Goal: Transaction & Acquisition: Purchase product/service

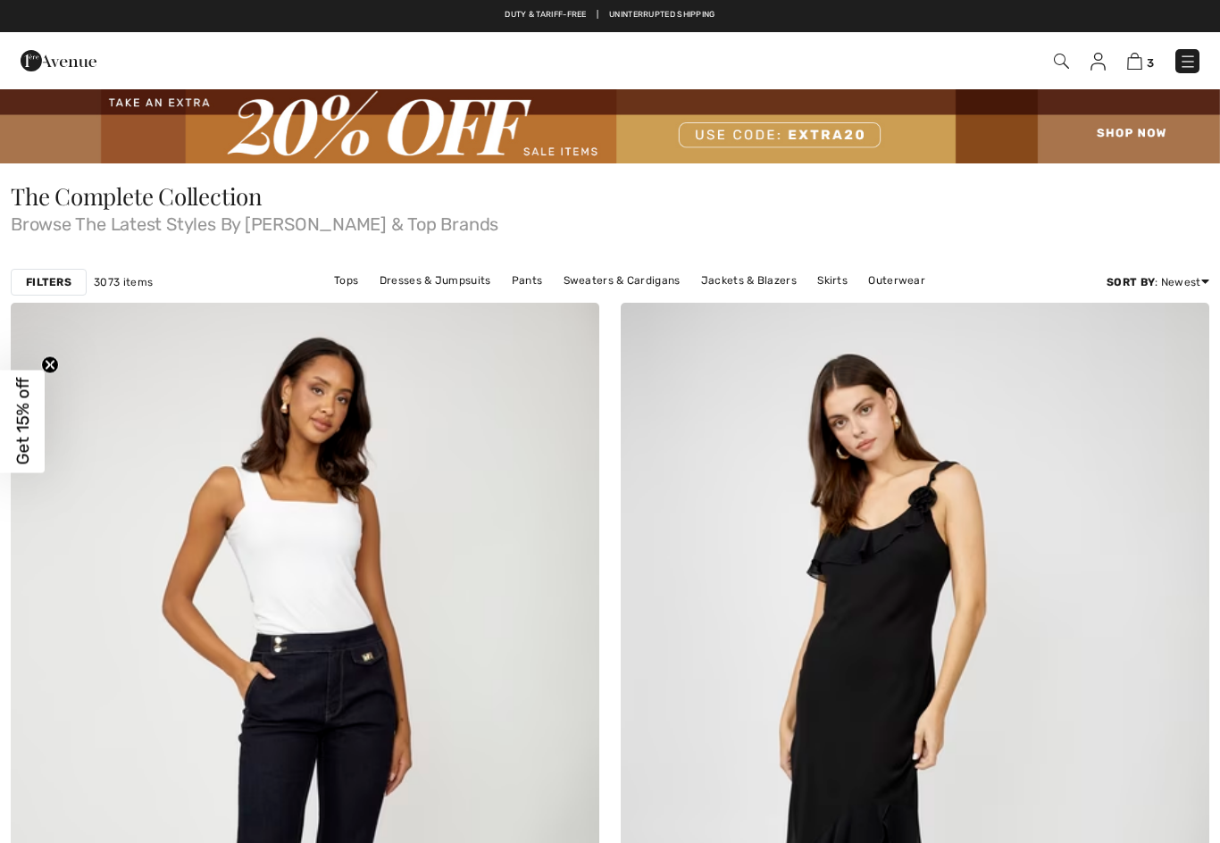
checkbox input "true"
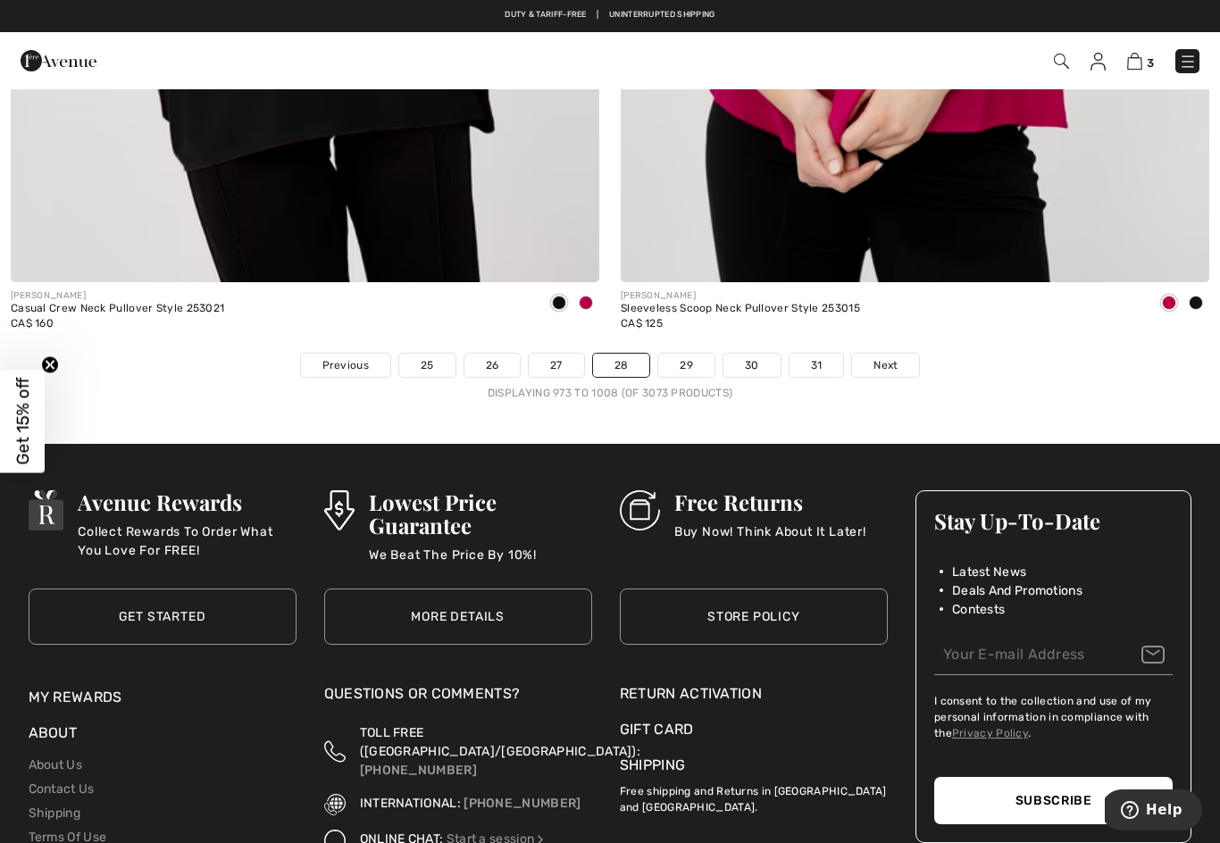
click at [427, 354] on link "25" at bounding box center [427, 365] width 56 height 23
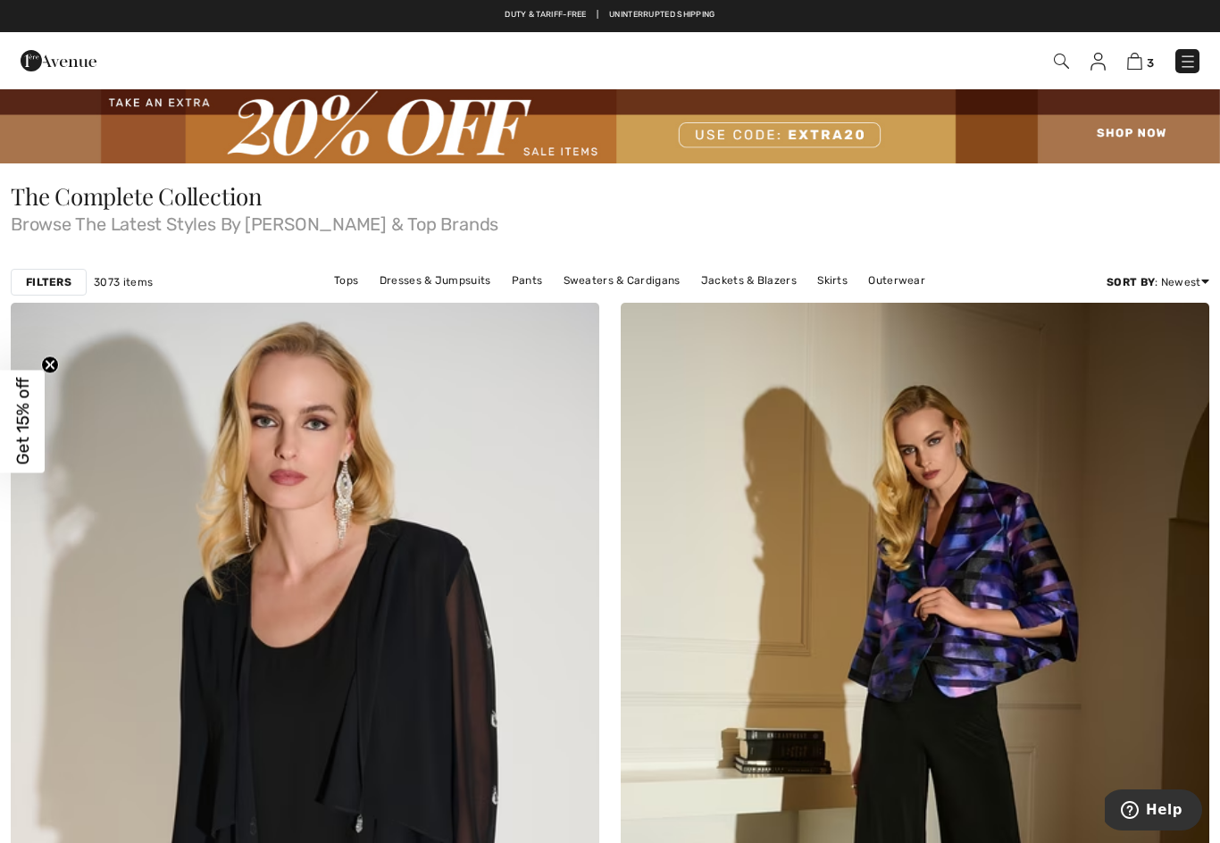
click at [1187, 66] on img at bounding box center [1188, 62] width 18 height 18
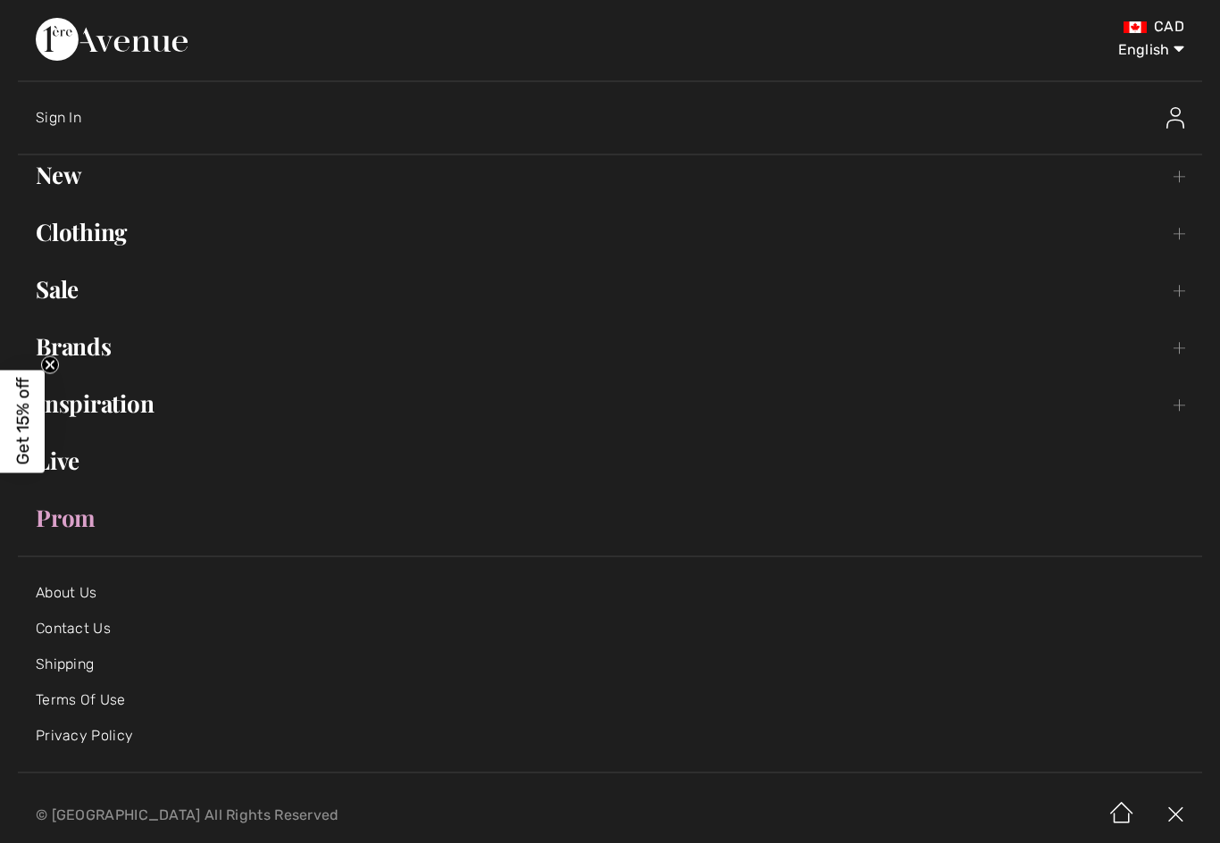
click at [96, 238] on link "Clothing Toggle submenu" at bounding box center [610, 232] width 1184 height 39
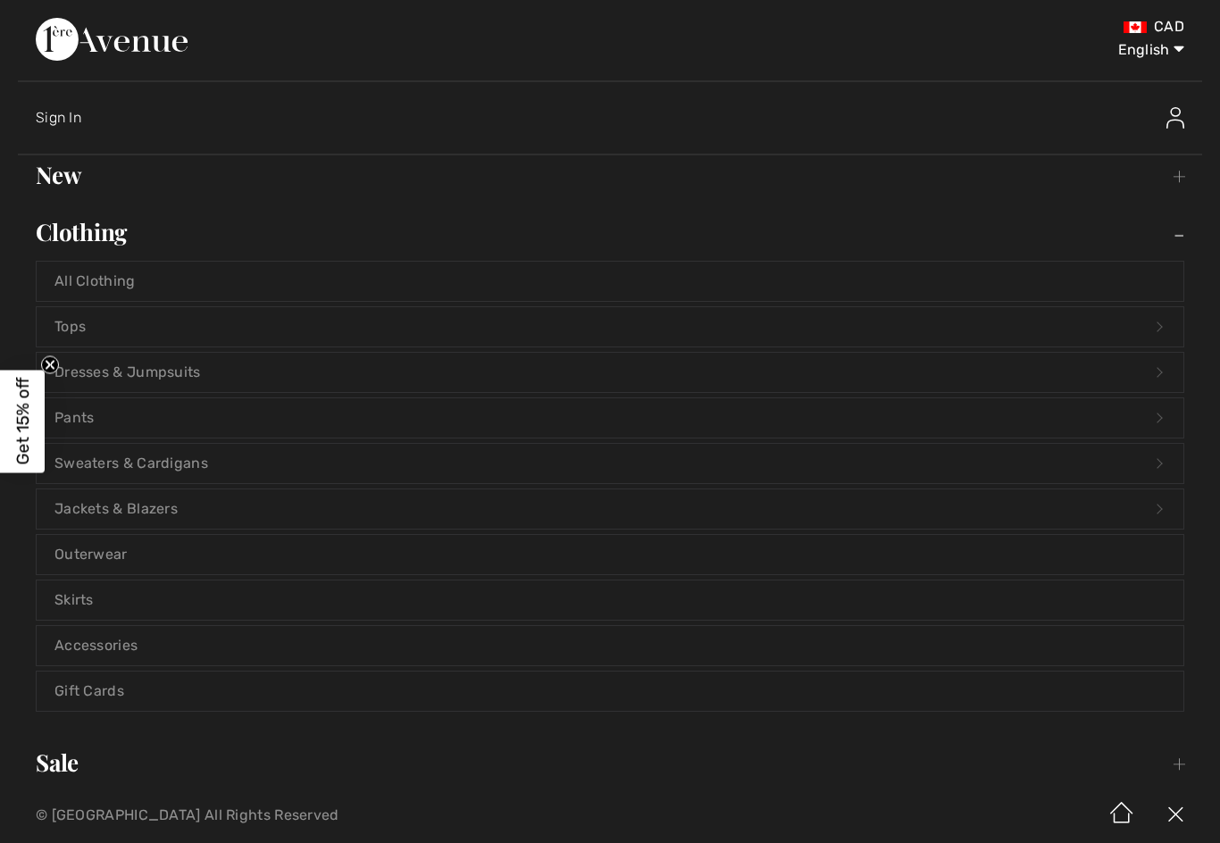
click at [81, 329] on link "Tops Open submenu" at bounding box center [610, 326] width 1147 height 39
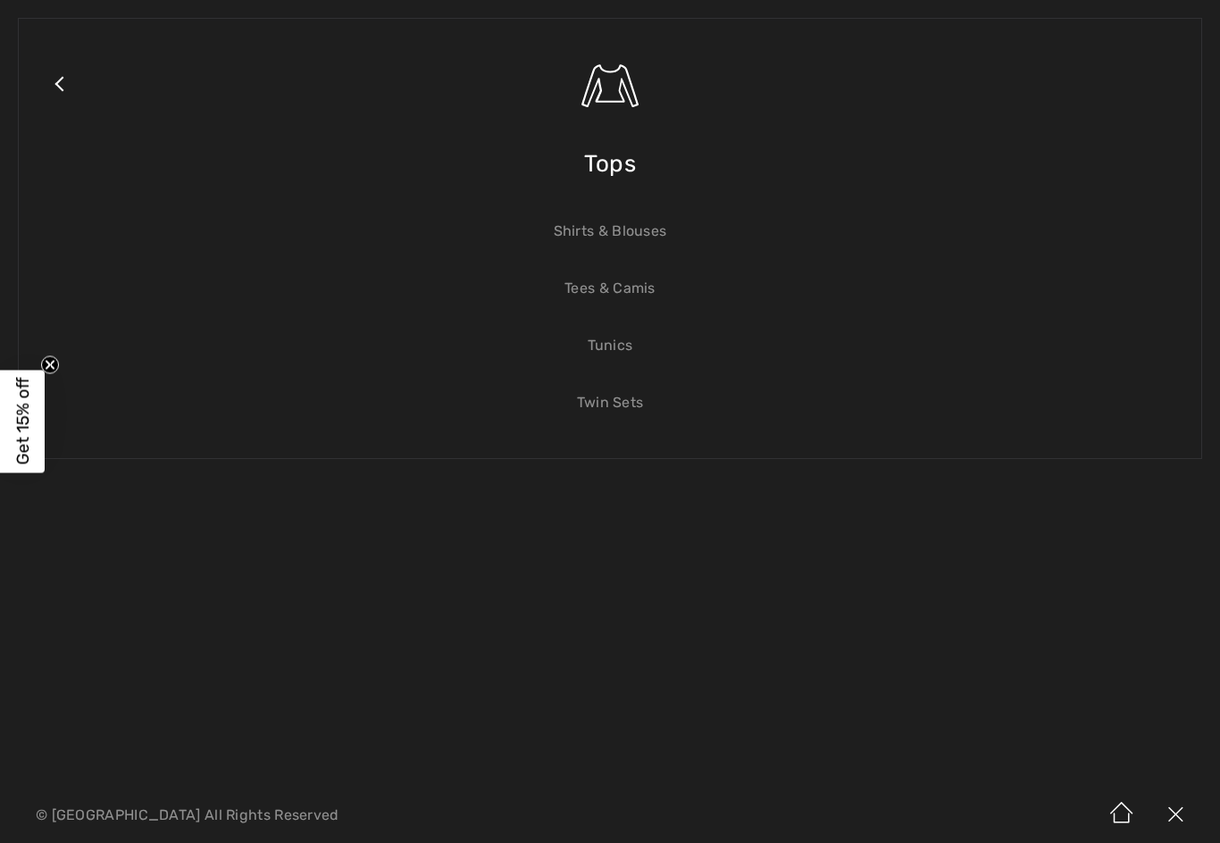
click at [654, 239] on link "Shirts & Blouses" at bounding box center [610, 231] width 1147 height 39
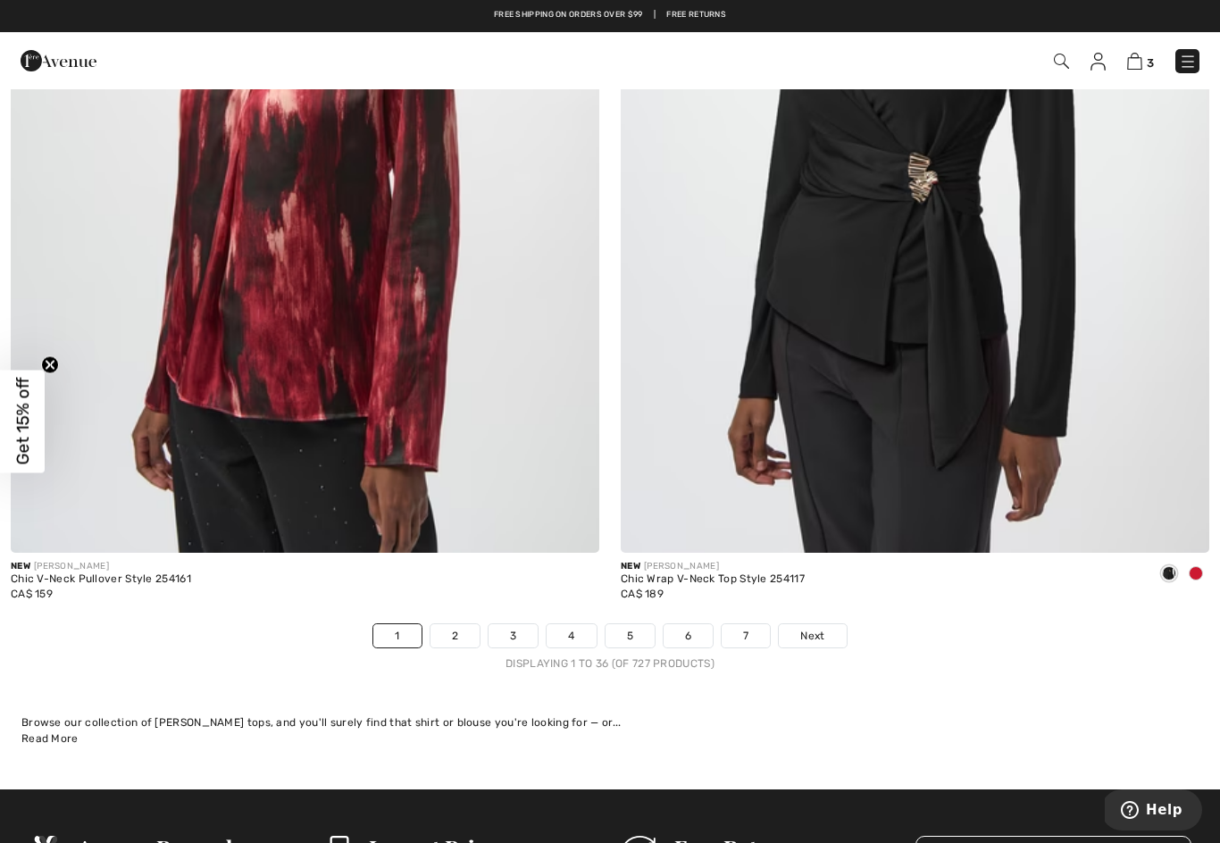
scroll to position [17243, 0]
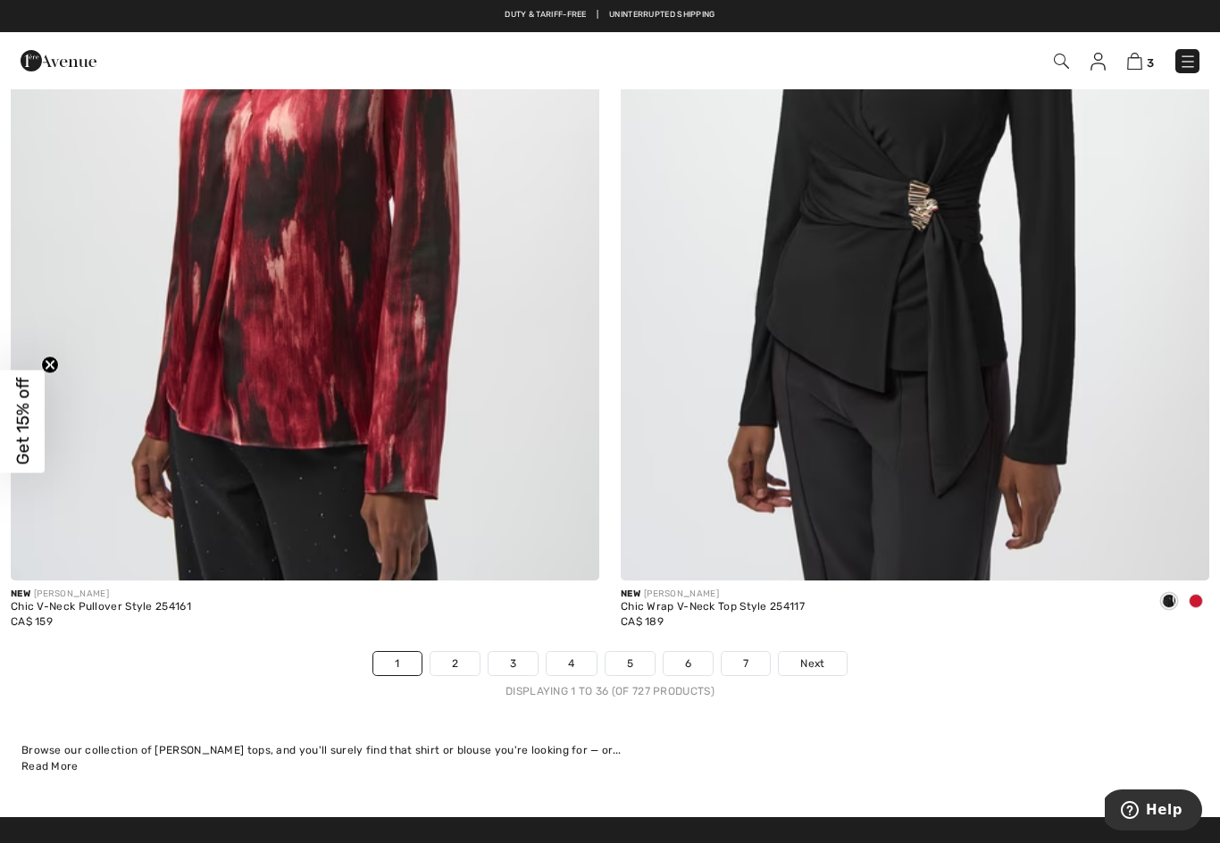
click at [455, 652] on link "2" at bounding box center [454, 663] width 49 height 23
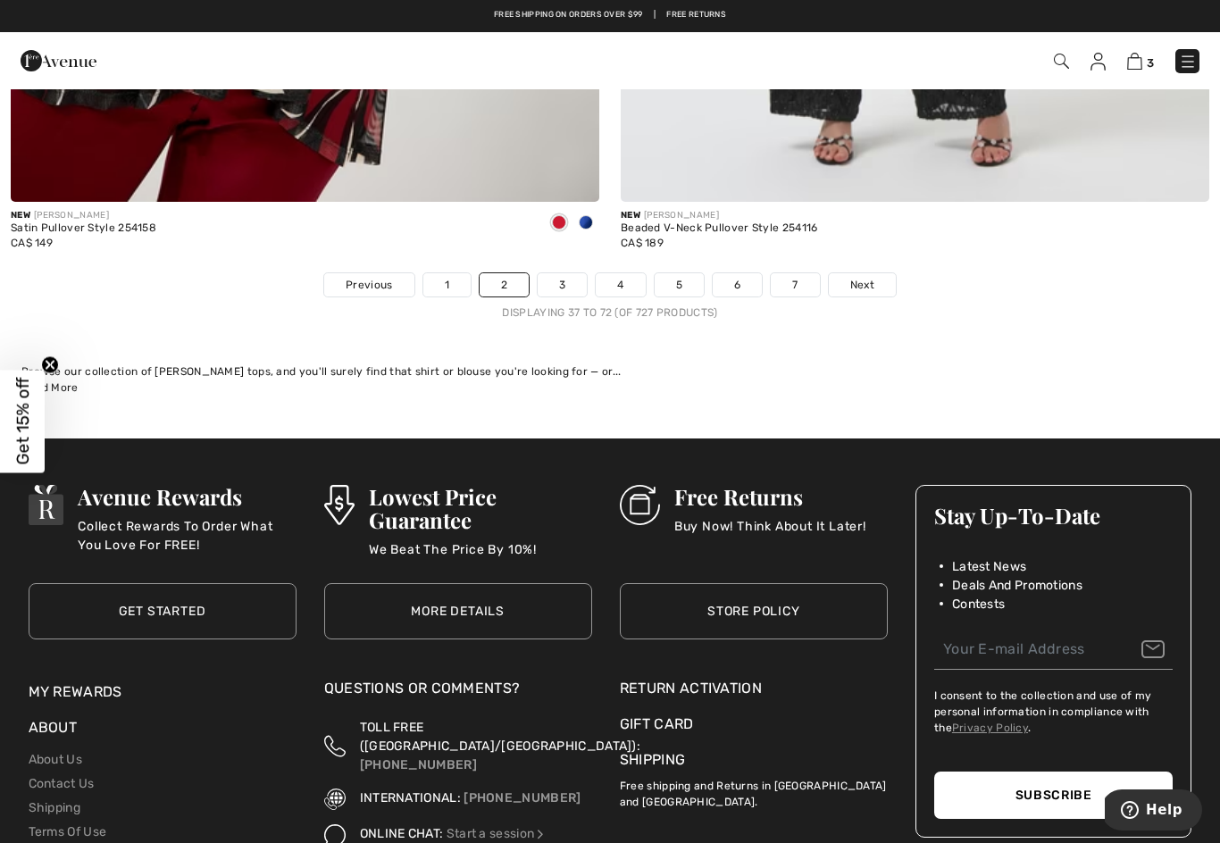
scroll to position [17610, 0]
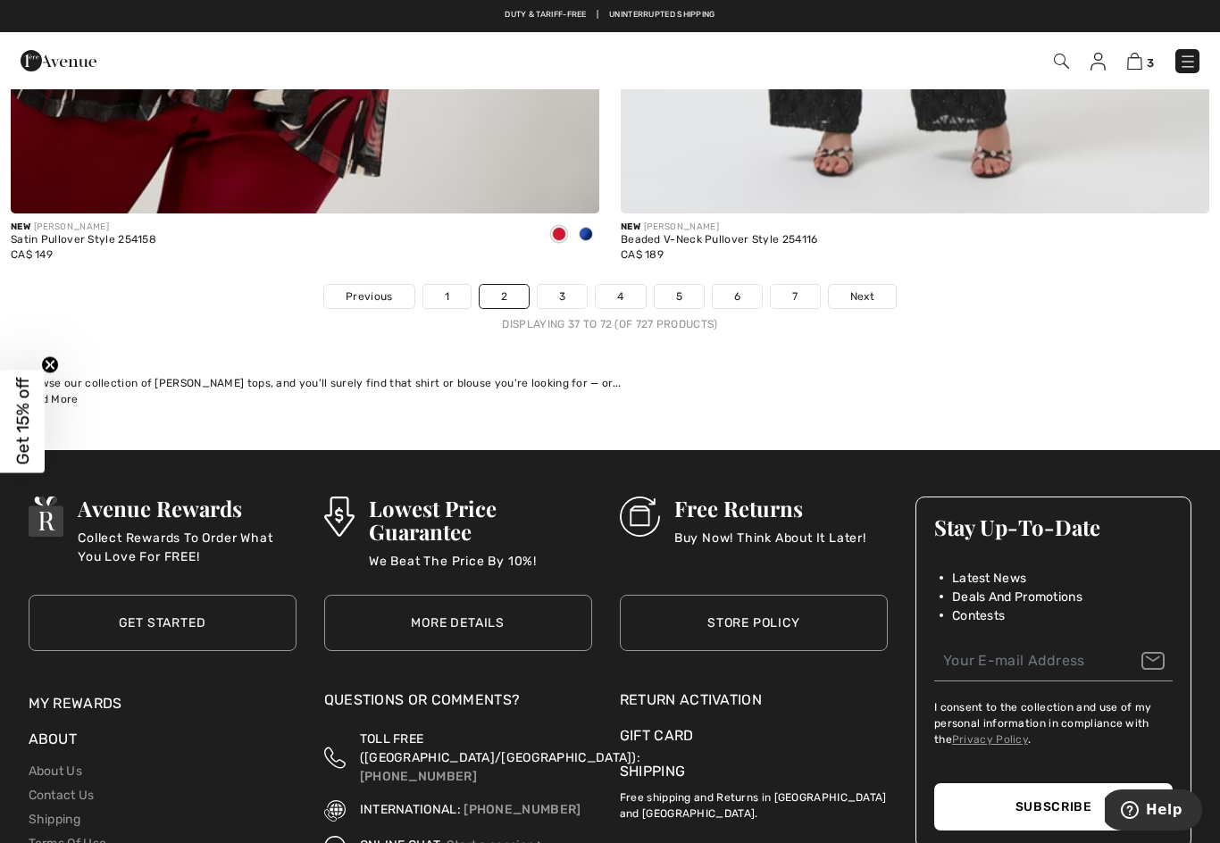
click at [66, 812] on link "Shipping" at bounding box center [55, 819] width 52 height 15
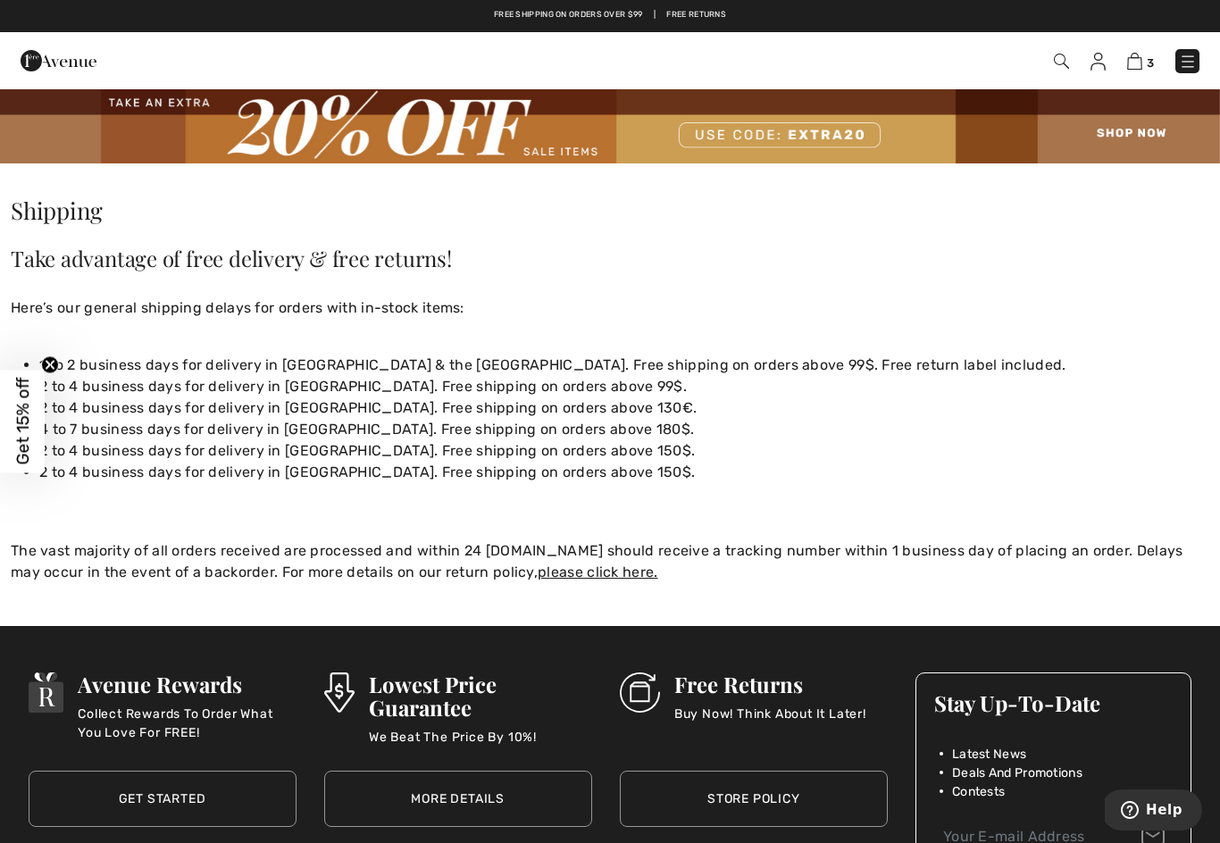
click at [783, 797] on link "Store Policy" at bounding box center [754, 799] width 268 height 56
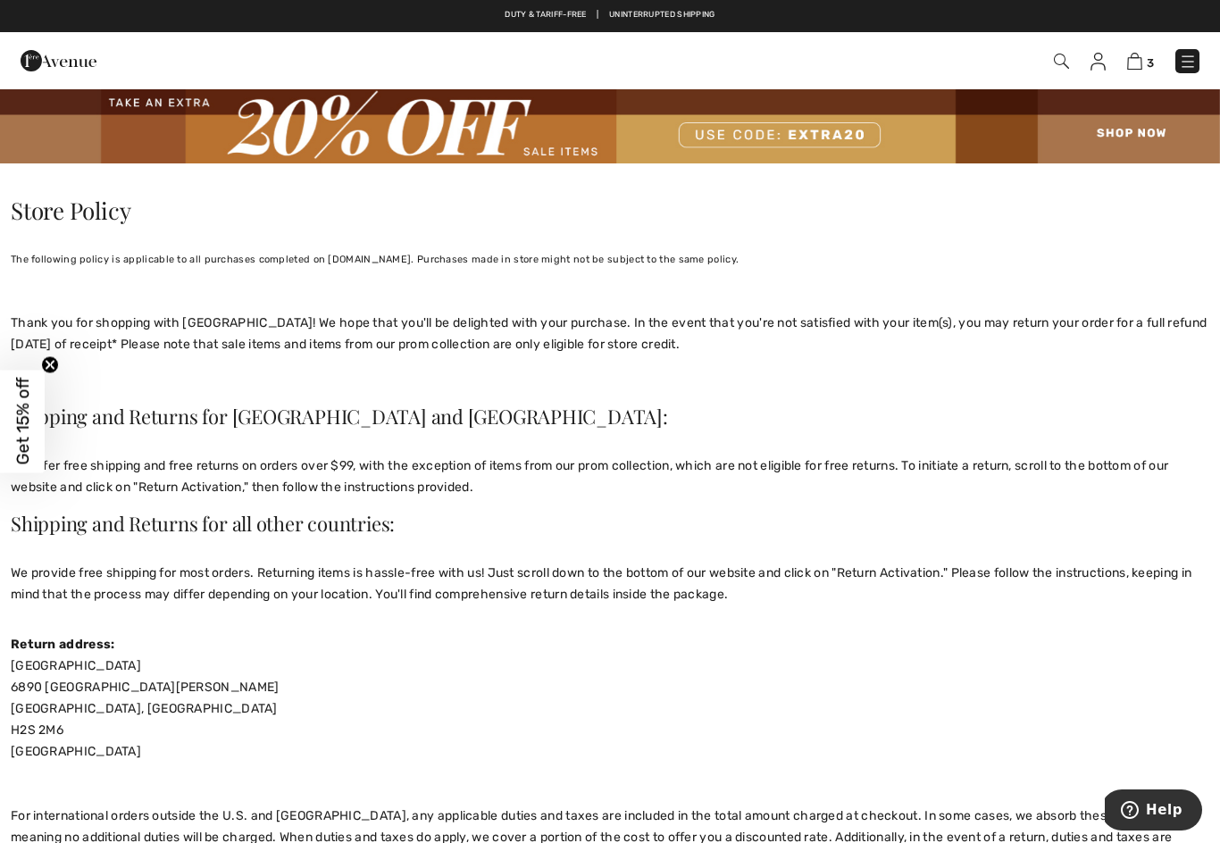
click at [1138, 63] on img at bounding box center [1134, 61] width 15 height 17
click at [1137, 63] on img at bounding box center [1134, 61] width 15 height 17
click at [1181, 64] on img at bounding box center [1188, 62] width 18 height 18
click at [1188, 64] on div "Close menu" at bounding box center [610, 421] width 1220 height 843
click at [1193, 62] on img at bounding box center [1188, 62] width 18 height 18
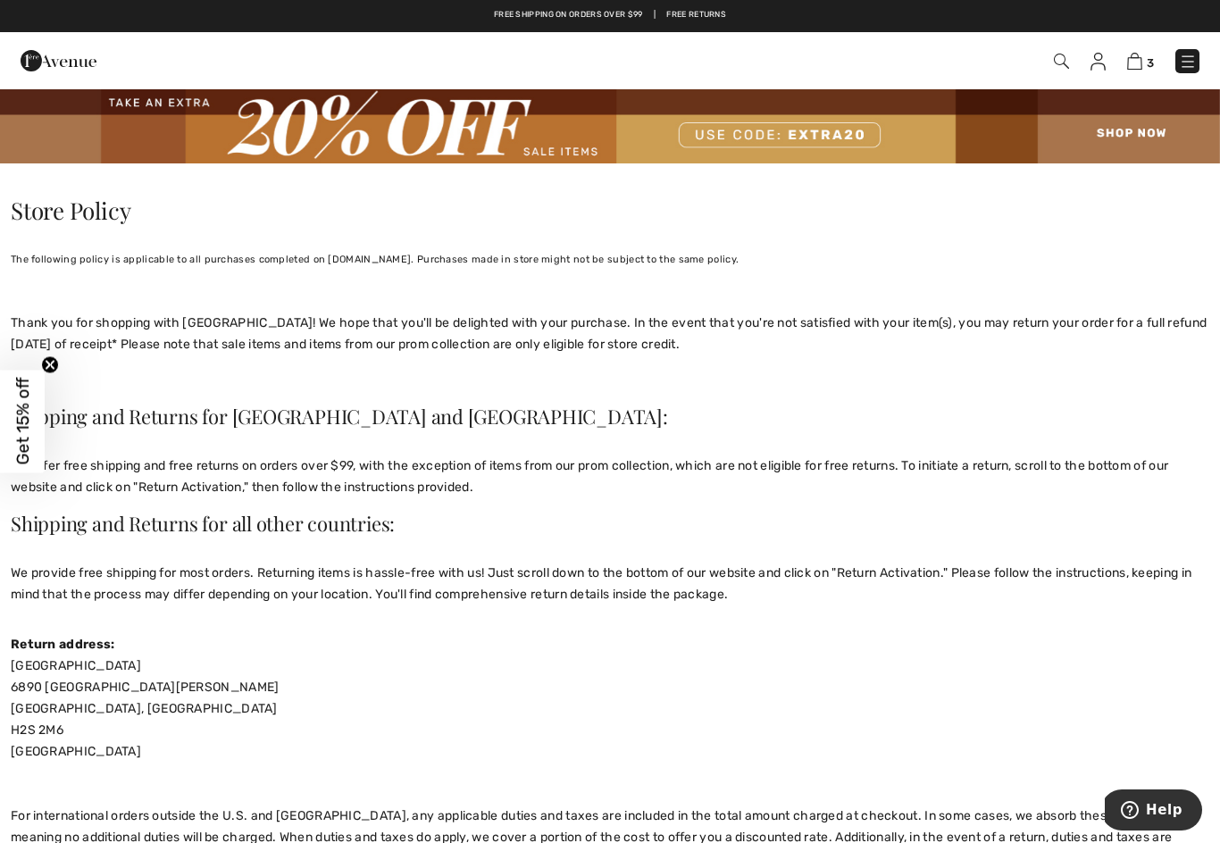
click at [1195, 62] on img at bounding box center [1188, 62] width 18 height 18
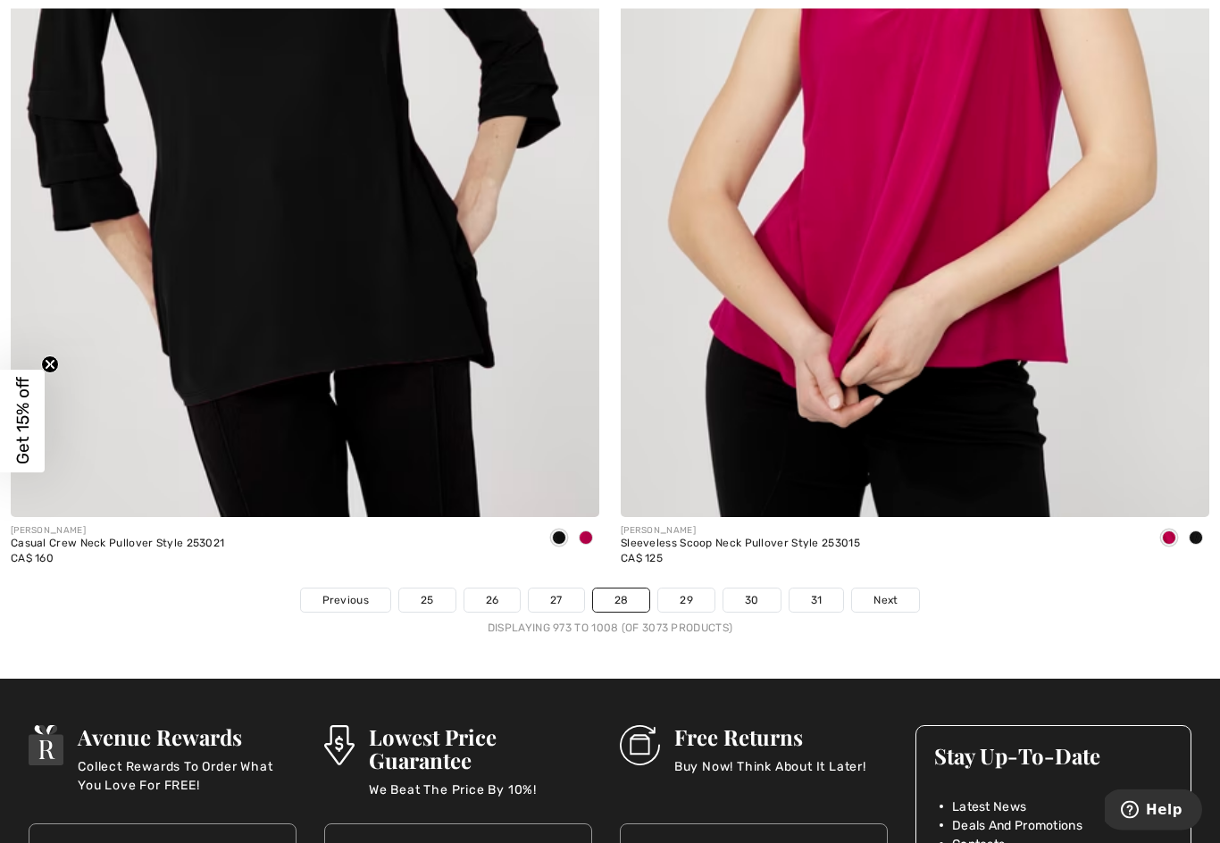
scroll to position [17285, 0]
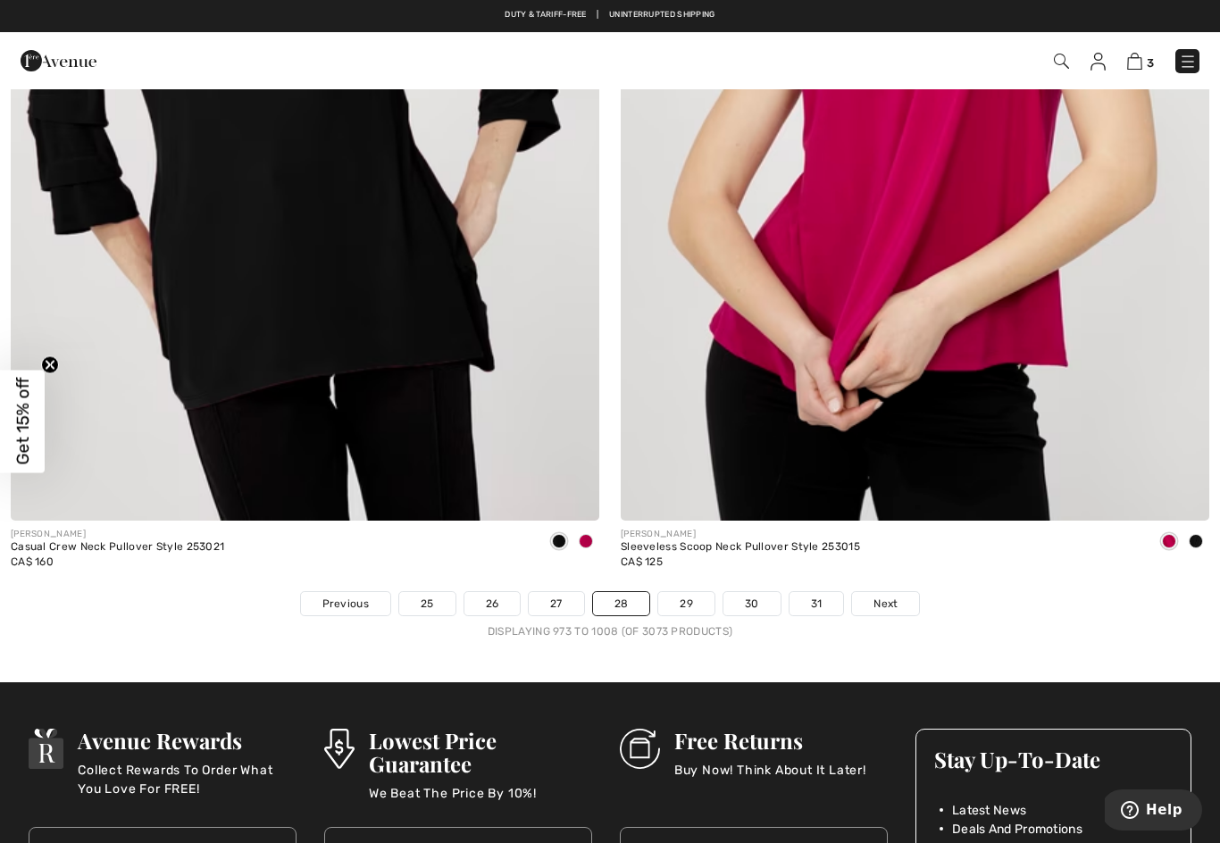
click at [559, 592] on link "27" at bounding box center [556, 603] width 55 height 23
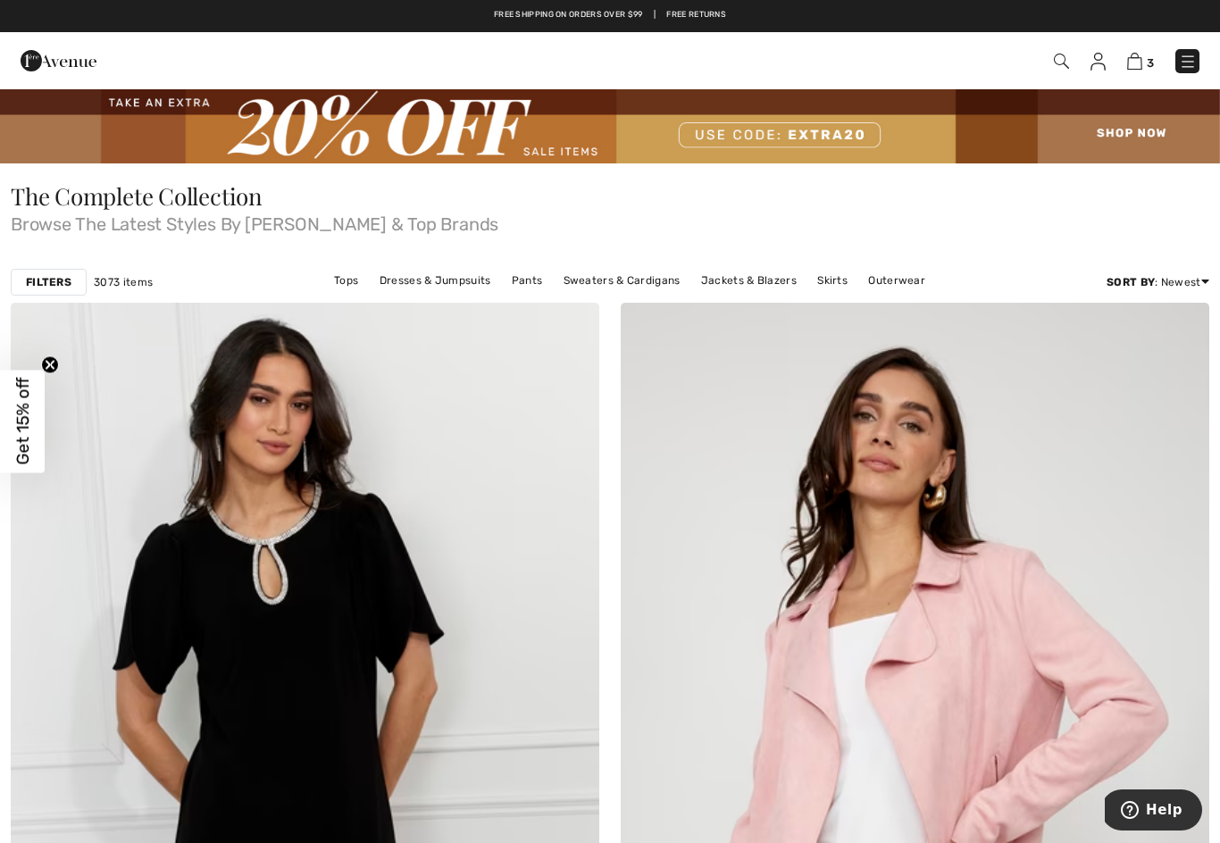
click at [1136, 65] on img at bounding box center [1134, 61] width 15 height 17
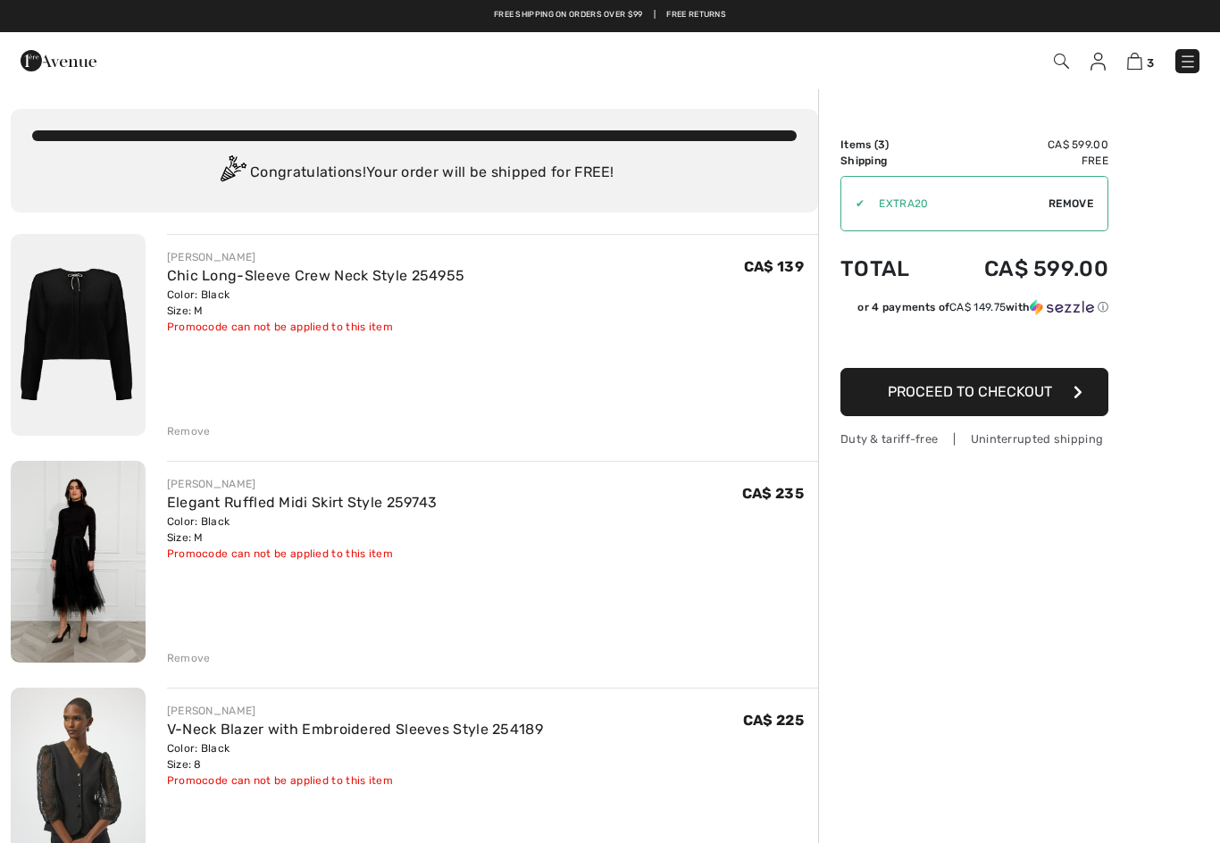
click at [754, 717] on span "CA$ 225" at bounding box center [773, 720] width 61 height 17
click at [474, 724] on link "V-Neck Blazer with Embroidered Sleeves Style 254189" at bounding box center [355, 729] width 376 height 17
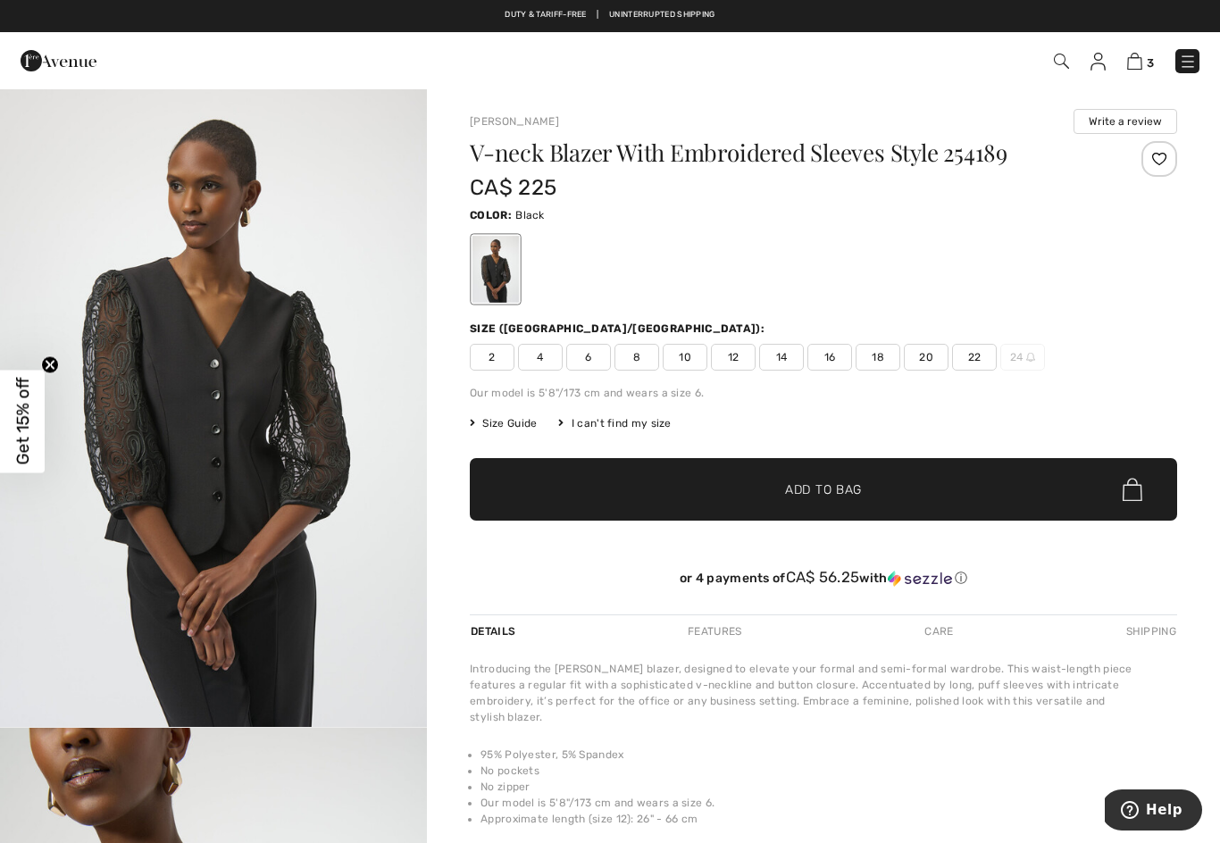
click at [226, 419] on img "1 / 5" at bounding box center [213, 407] width 427 height 639
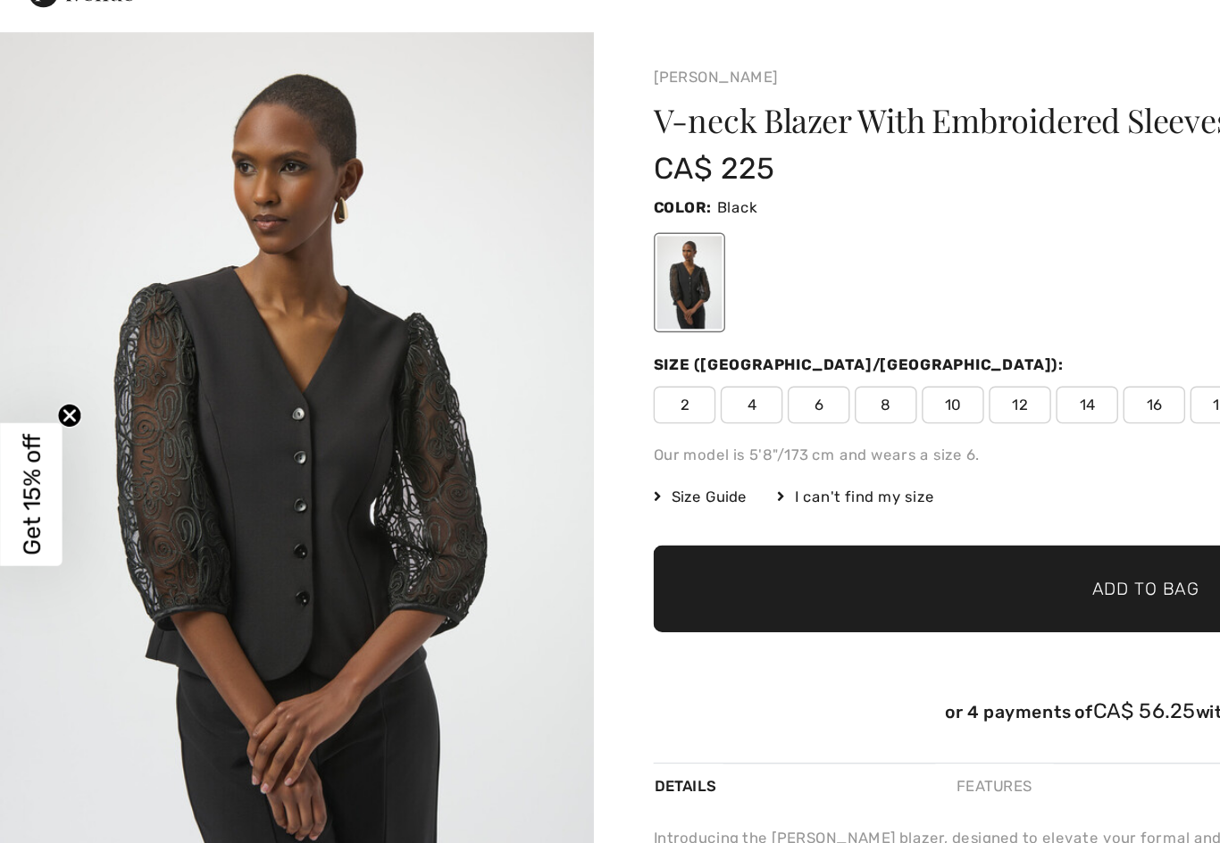
click at [623, 415] on div "I can't find my size" at bounding box center [614, 423] width 113 height 16
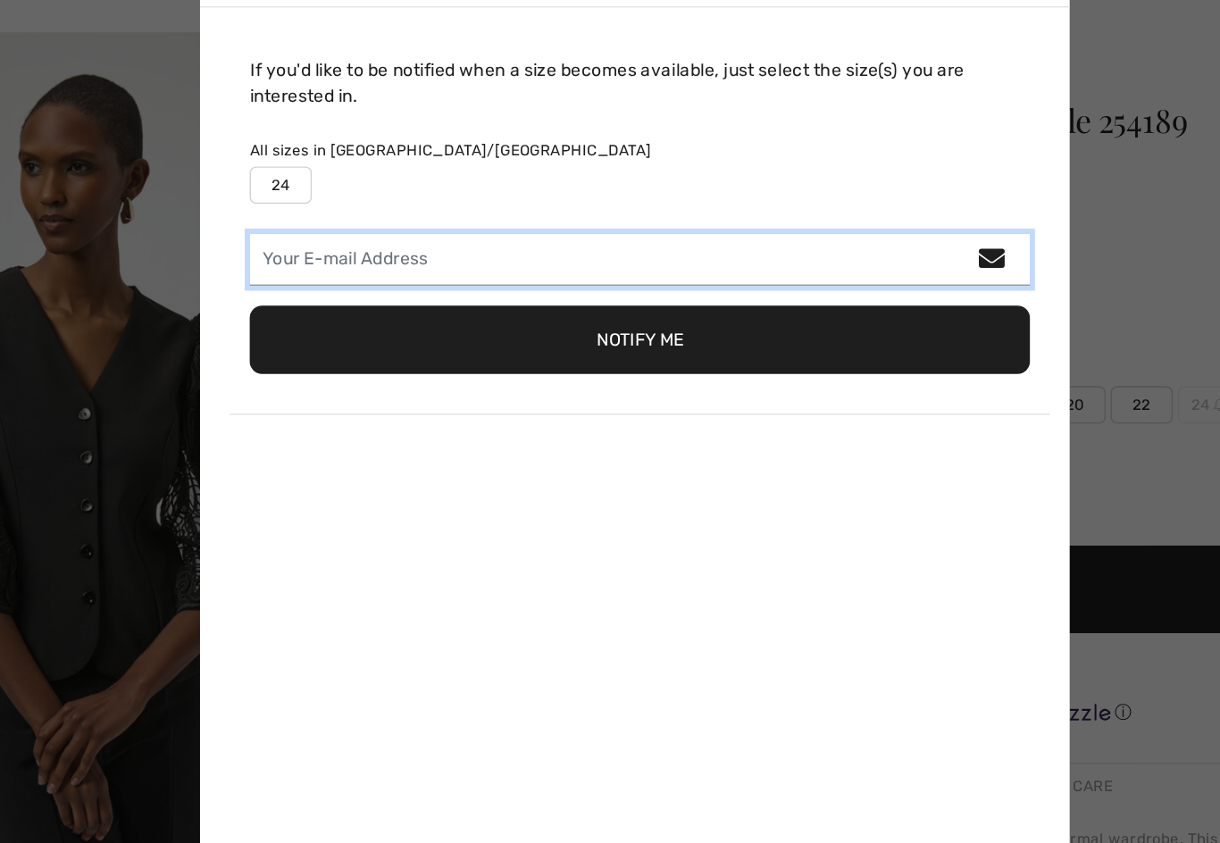
click at [720, 234] on input "email" at bounding box center [613, 253] width 561 height 38
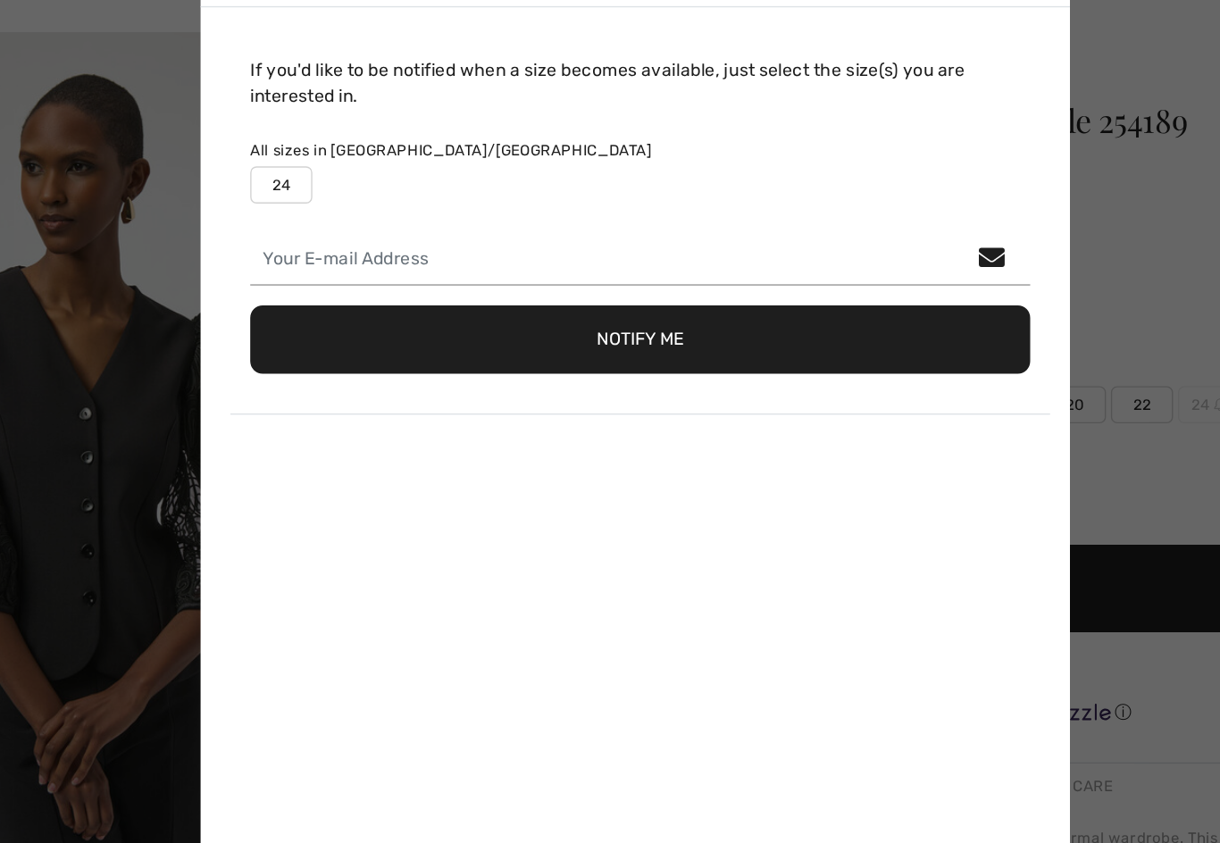
click at [597, 186] on div "24" at bounding box center [613, 199] width 561 height 27
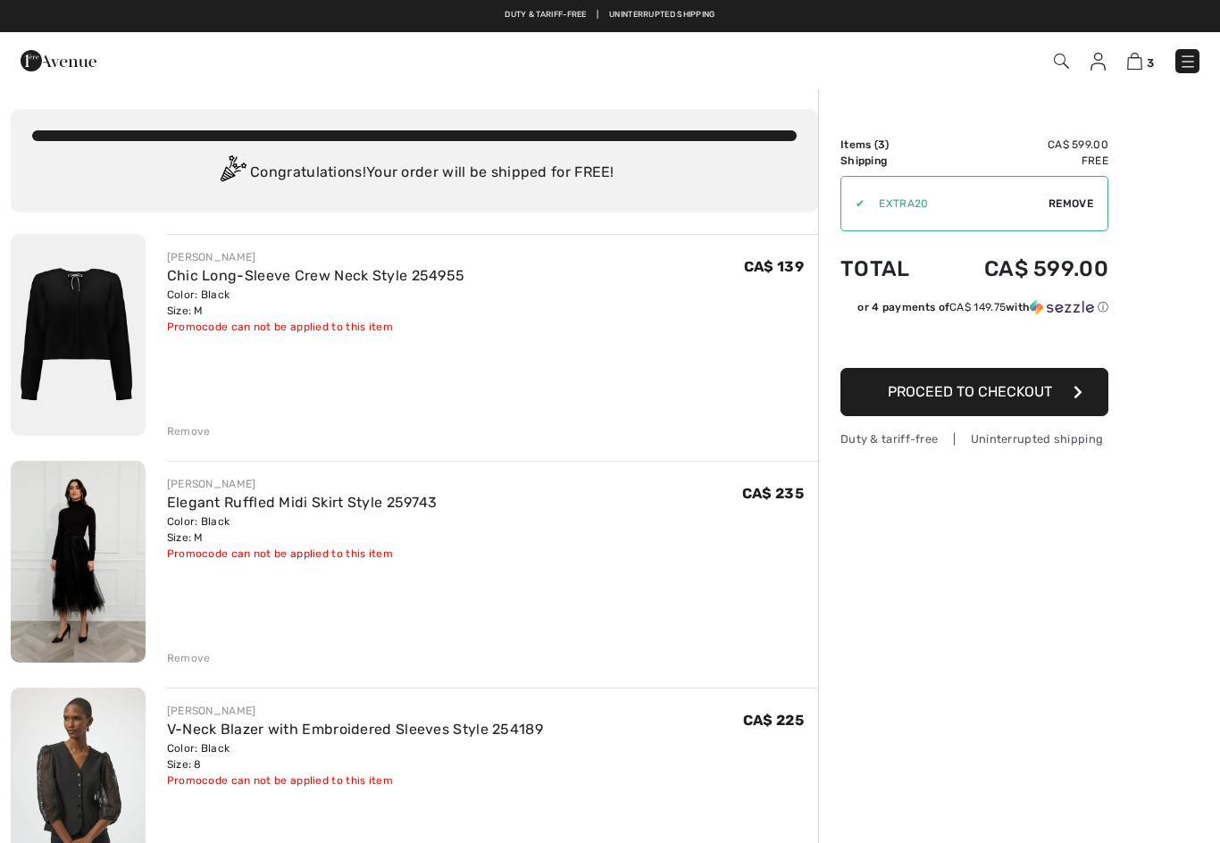
click at [440, 276] on link "Chic Long-Sleeve Crew Neck Style 254955" at bounding box center [316, 275] width 298 height 17
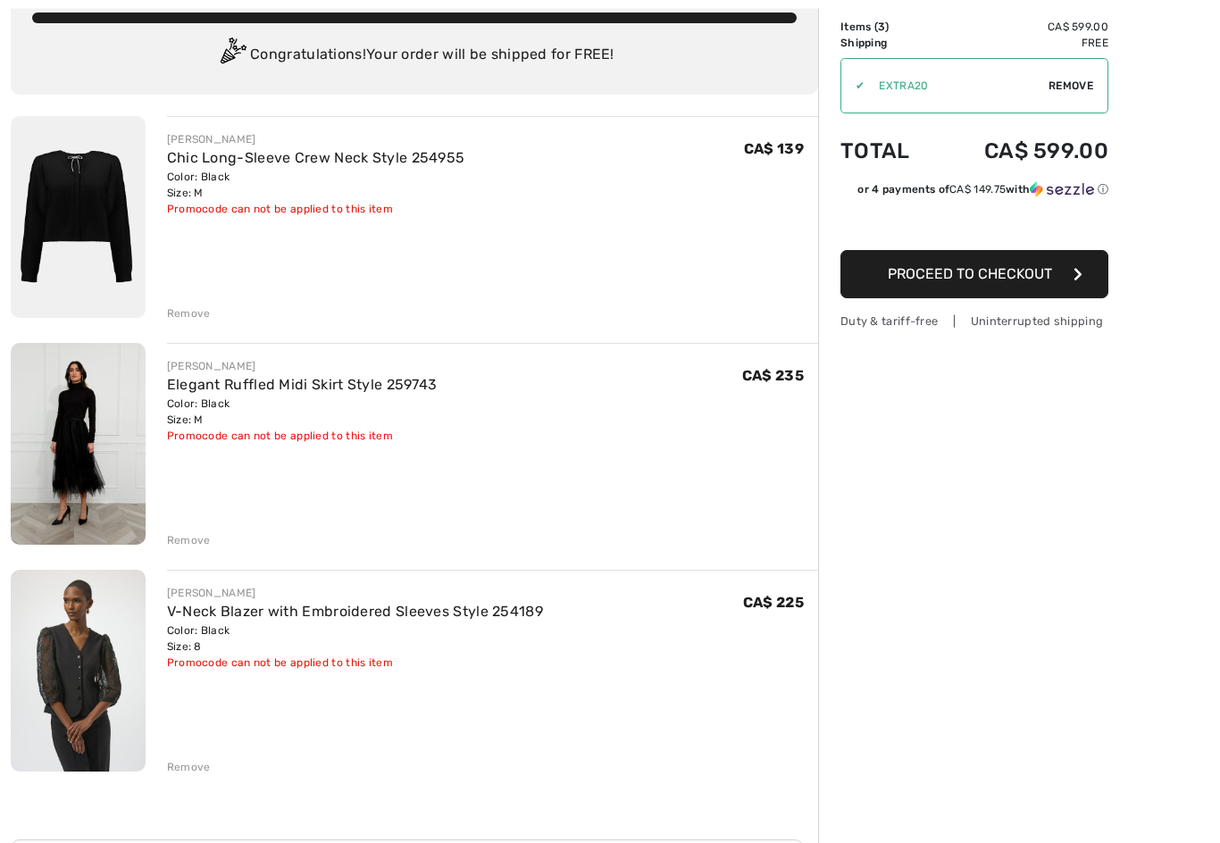
scroll to position [130, 0]
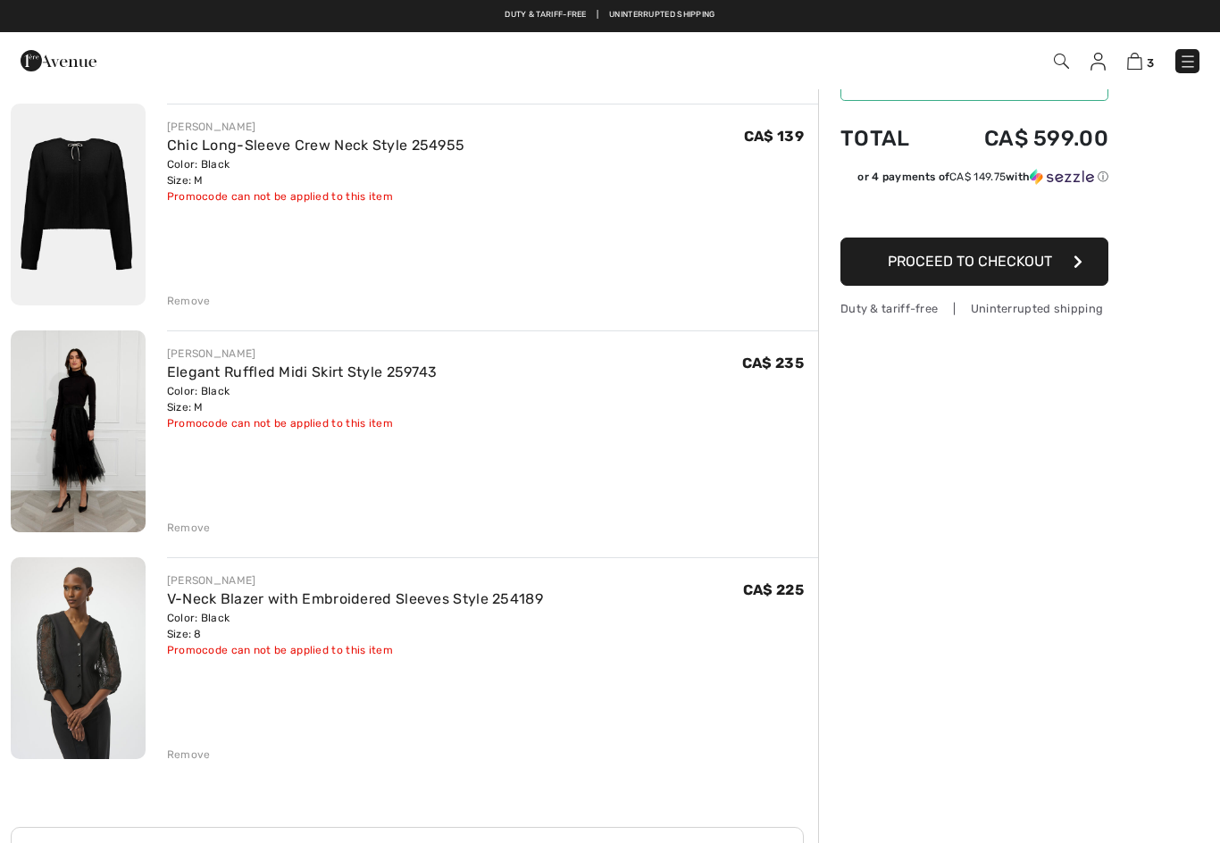
click at [468, 594] on link "V-Neck Blazer with Embroidered Sleeves Style 254189" at bounding box center [355, 598] width 376 height 17
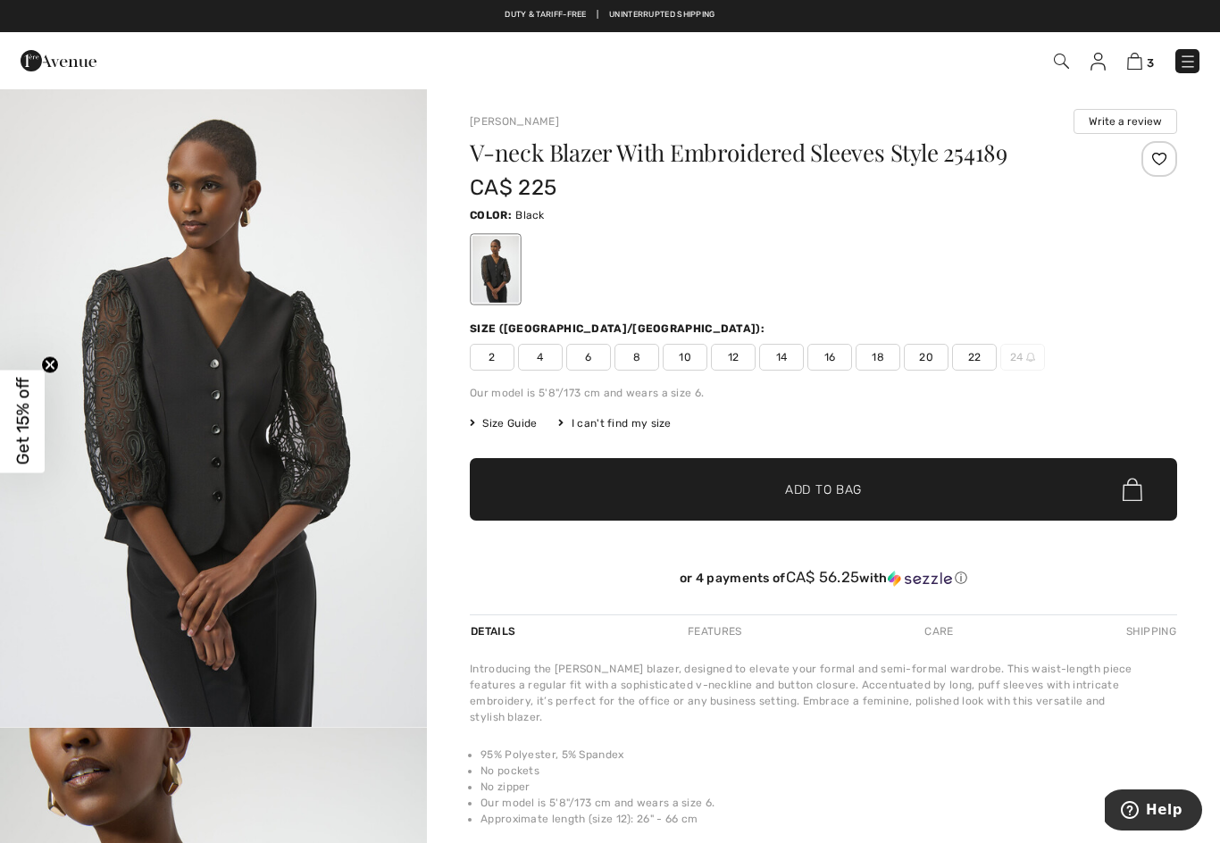
scroll to position [1, 0]
click at [687, 361] on span "10" at bounding box center [685, 356] width 45 height 27
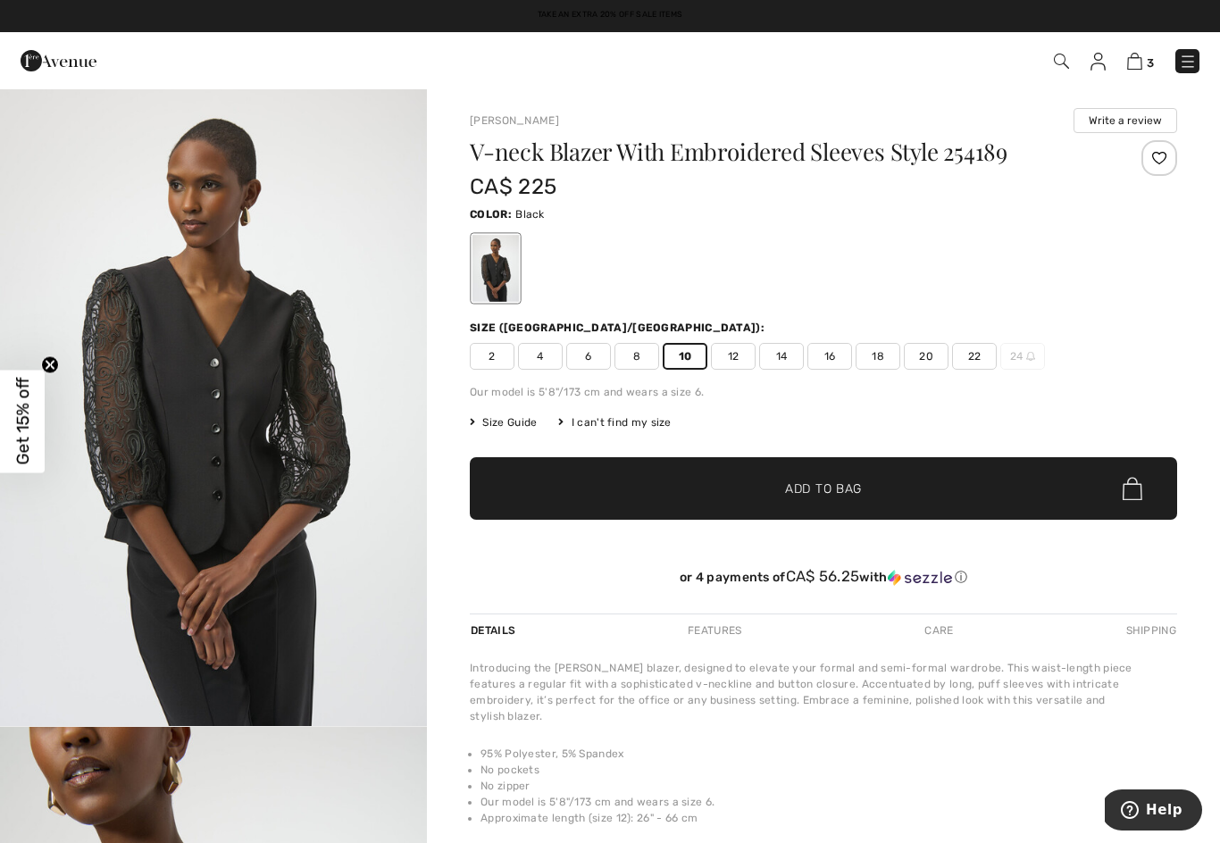
click at [1001, 484] on span "✔ Added to Bag Add to Bag" at bounding box center [823, 488] width 707 height 63
click at [511, 427] on span "Size Guide" at bounding box center [503, 422] width 67 height 16
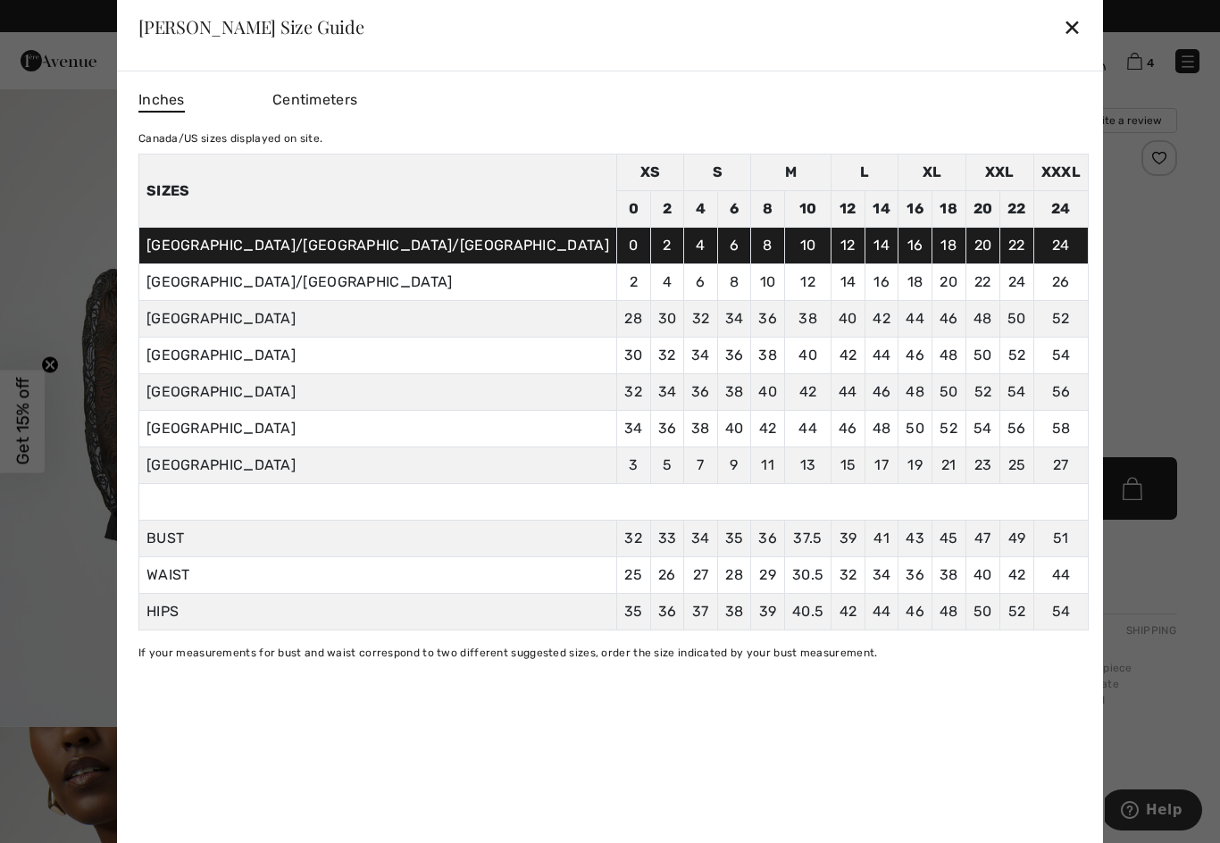
click at [1063, 31] on div "✕" at bounding box center [1072, 27] width 19 height 38
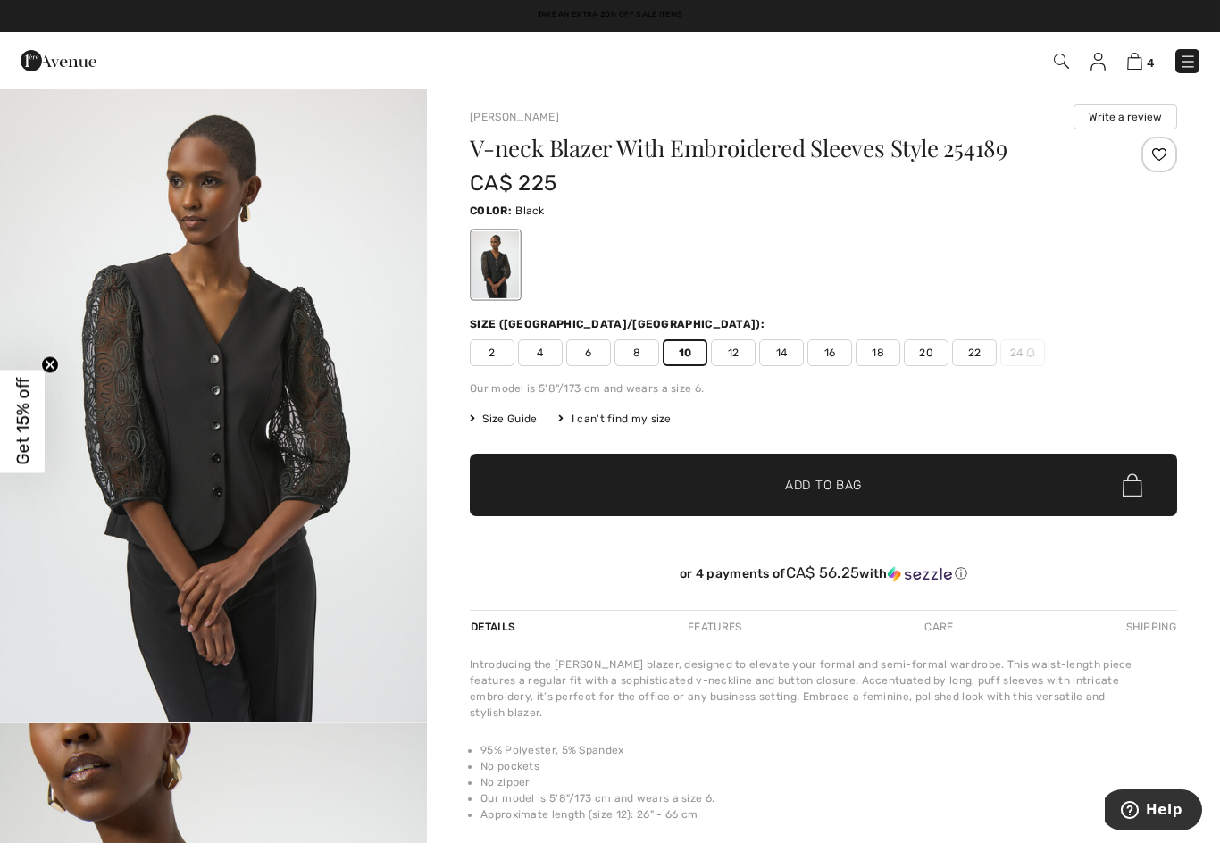
scroll to position [0, 0]
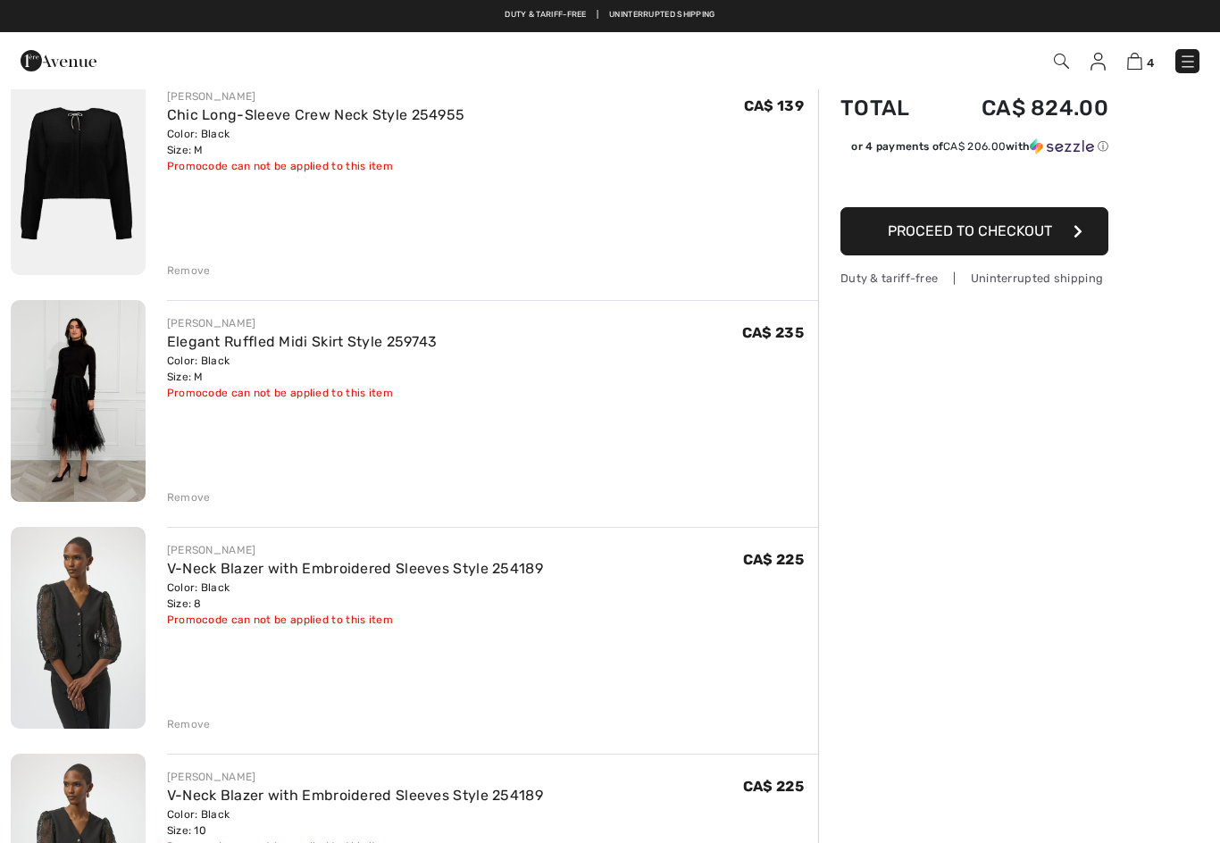
click at [414, 120] on link "Chic Long-Sleeve Crew Neck Style 254955" at bounding box center [316, 114] width 298 height 17
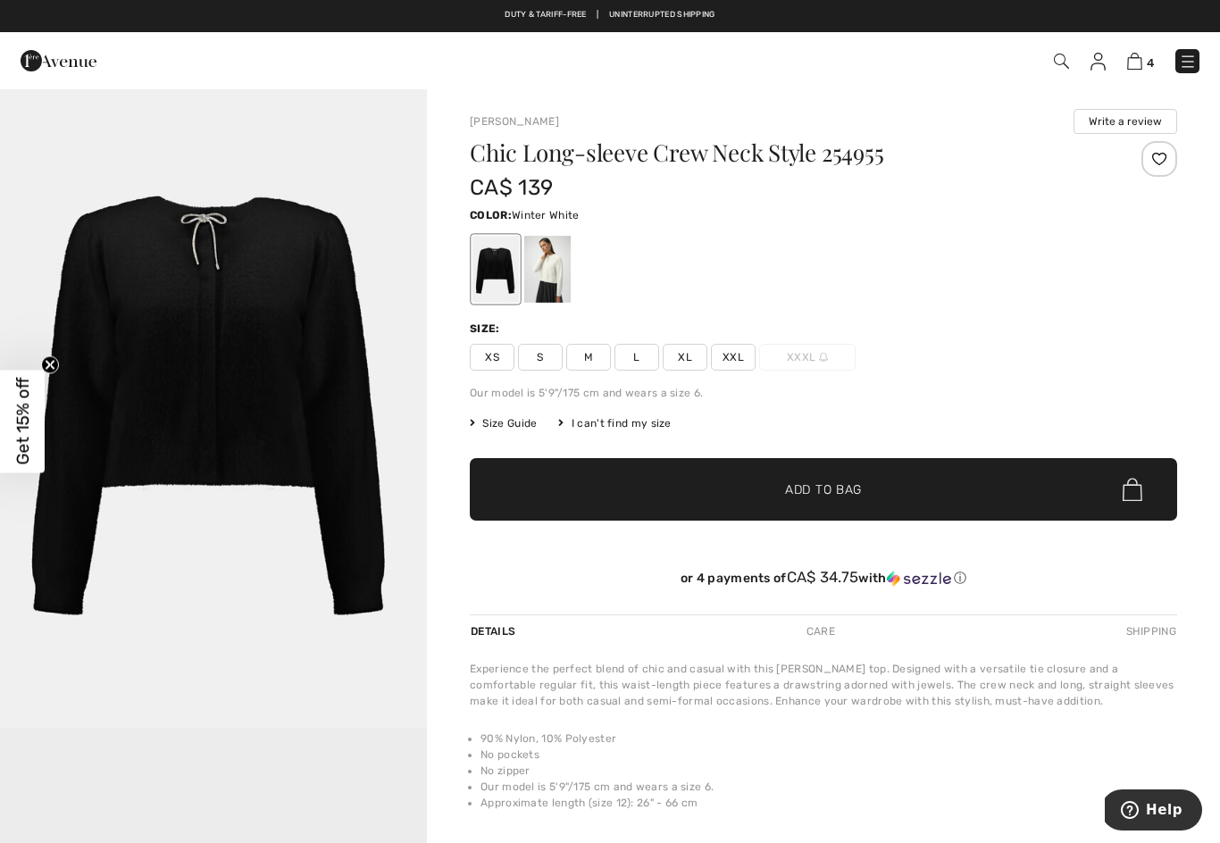
click at [555, 277] on div at bounding box center [547, 269] width 46 height 67
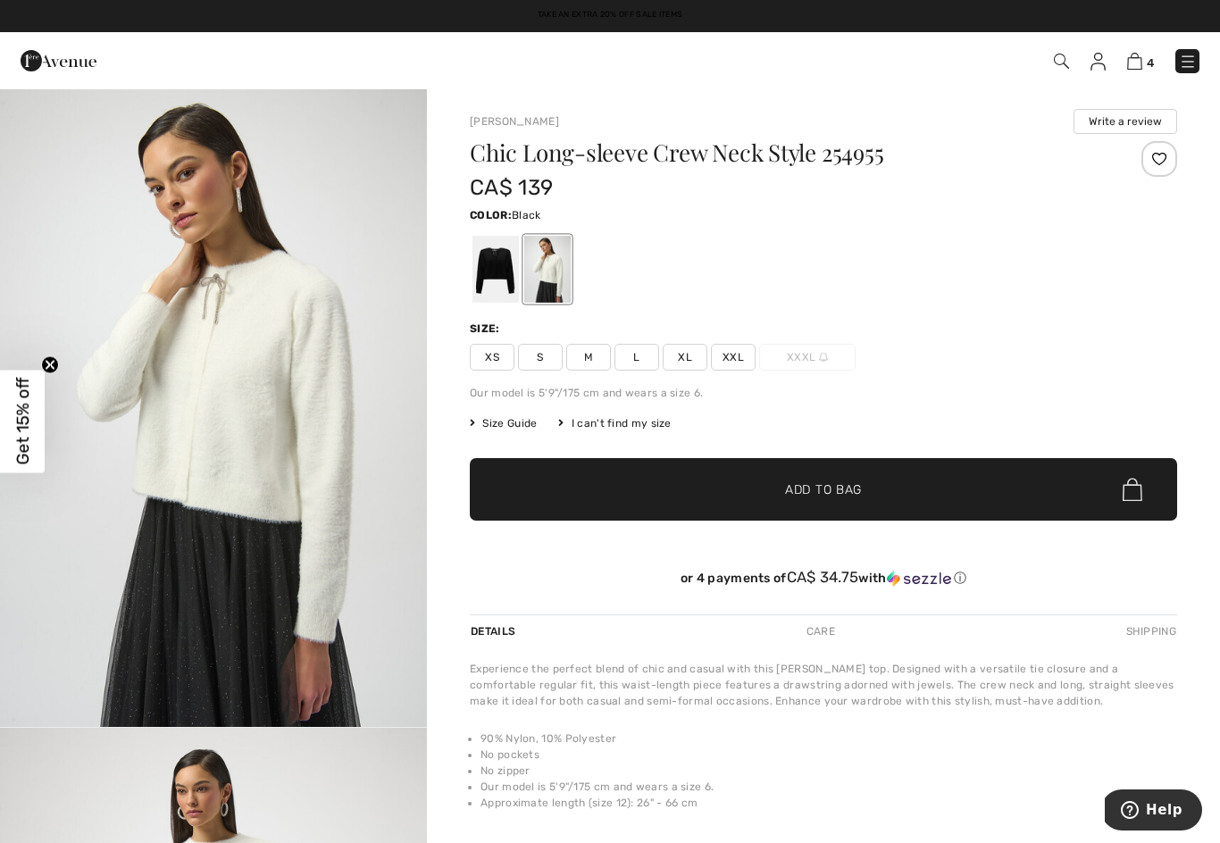
click at [499, 278] on div at bounding box center [495, 269] width 46 height 67
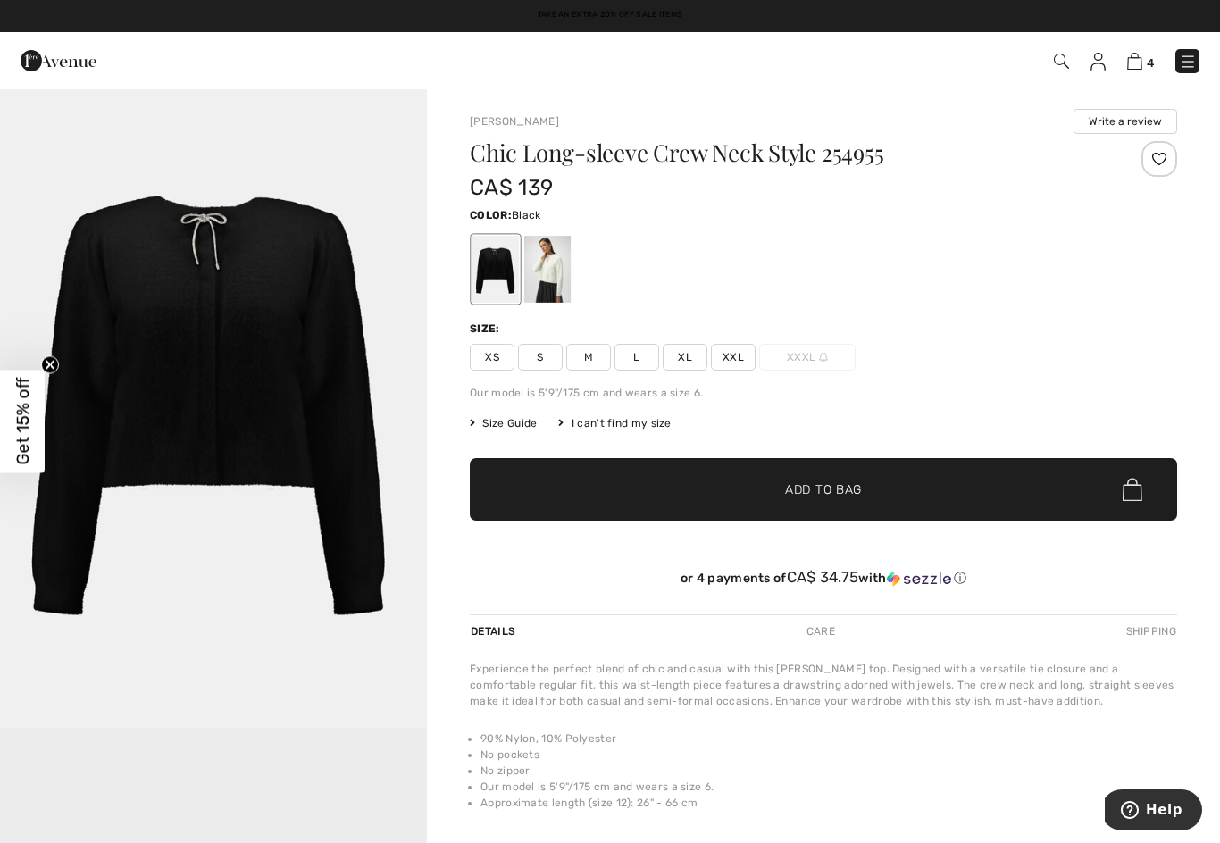
click at [498, 288] on div at bounding box center [495, 269] width 46 height 67
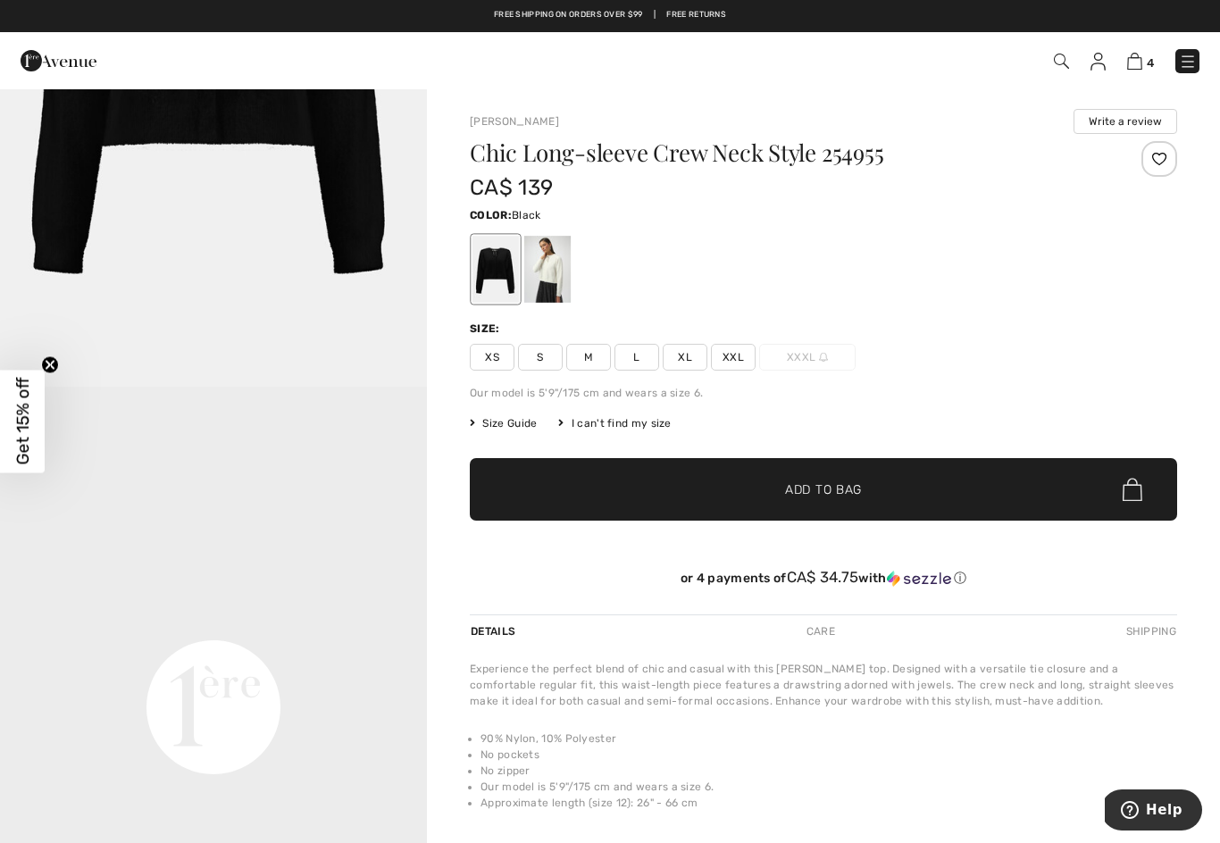
scroll to position [466, 0]
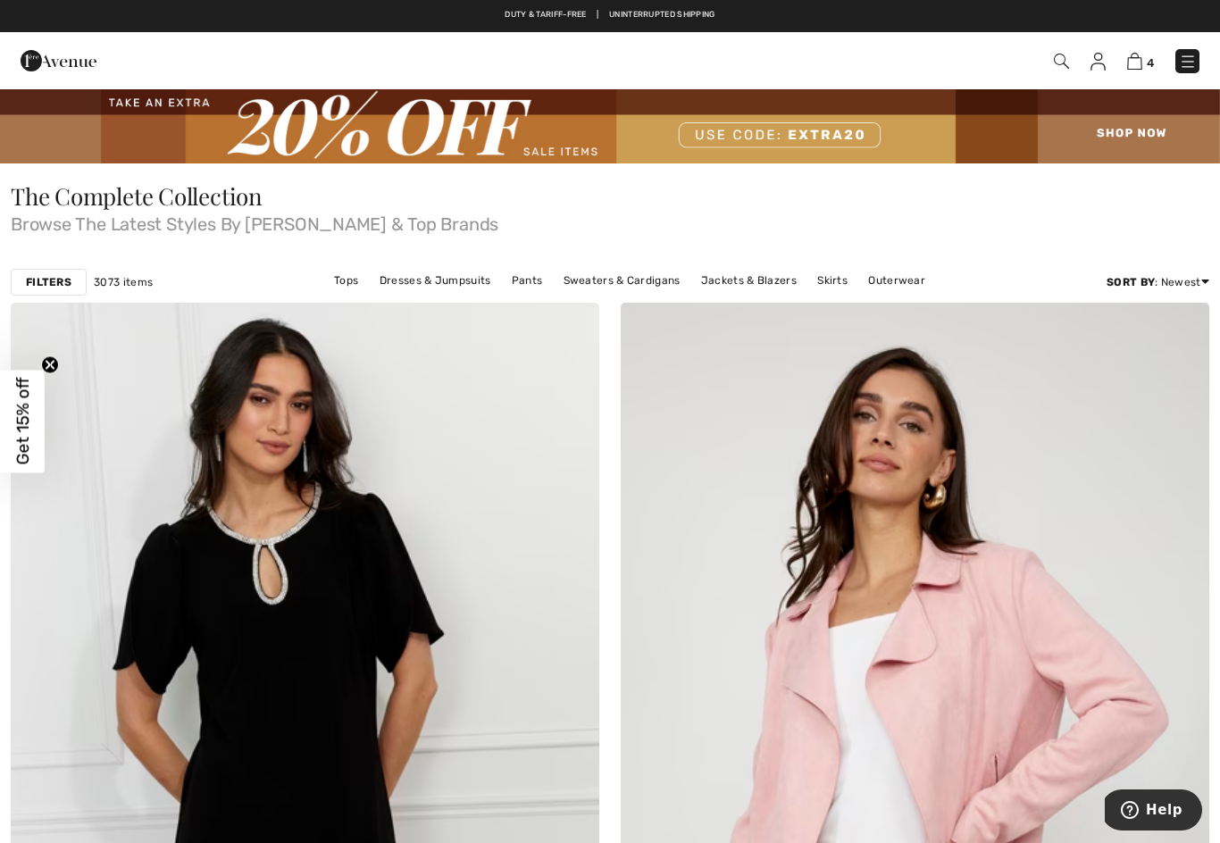
click at [344, 287] on link "Tops" at bounding box center [346, 280] width 42 height 23
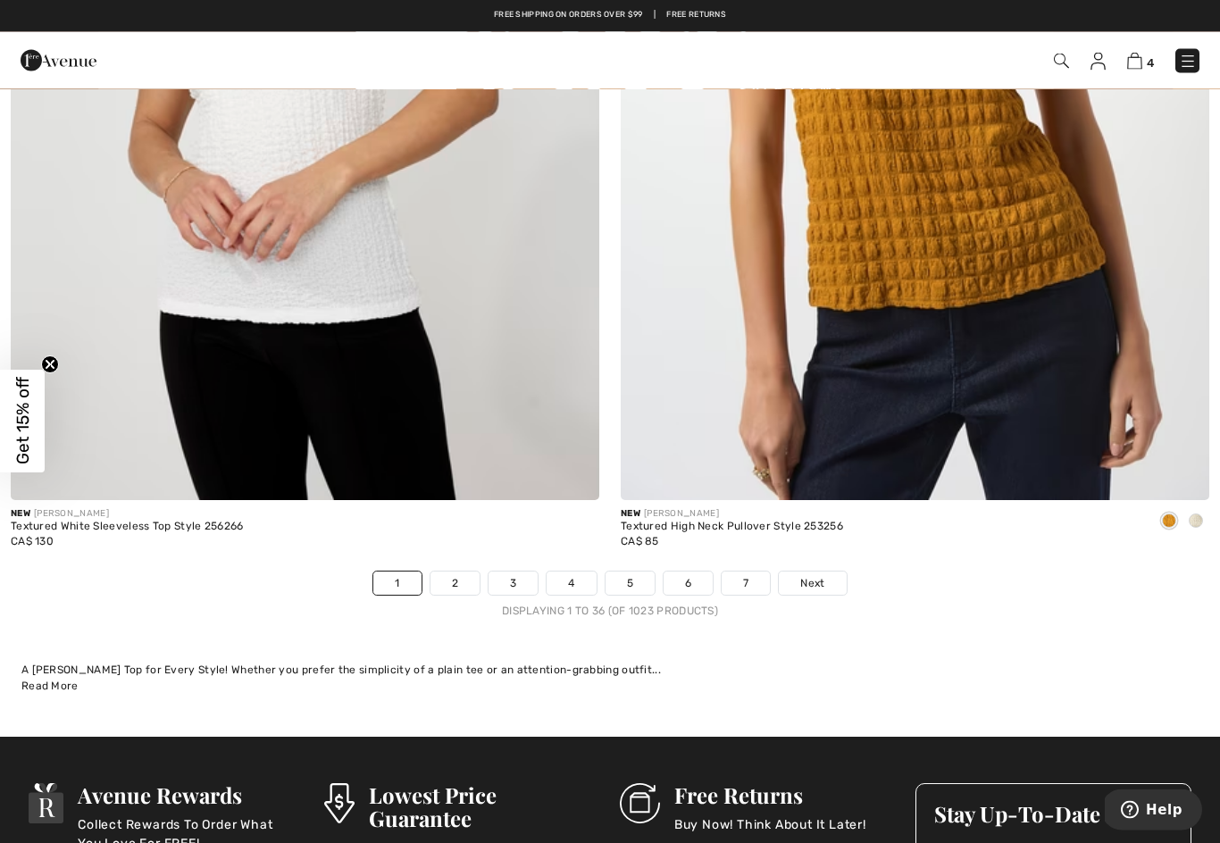
scroll to position [17333, 0]
click at [457, 571] on link "2" at bounding box center [454, 582] width 49 height 23
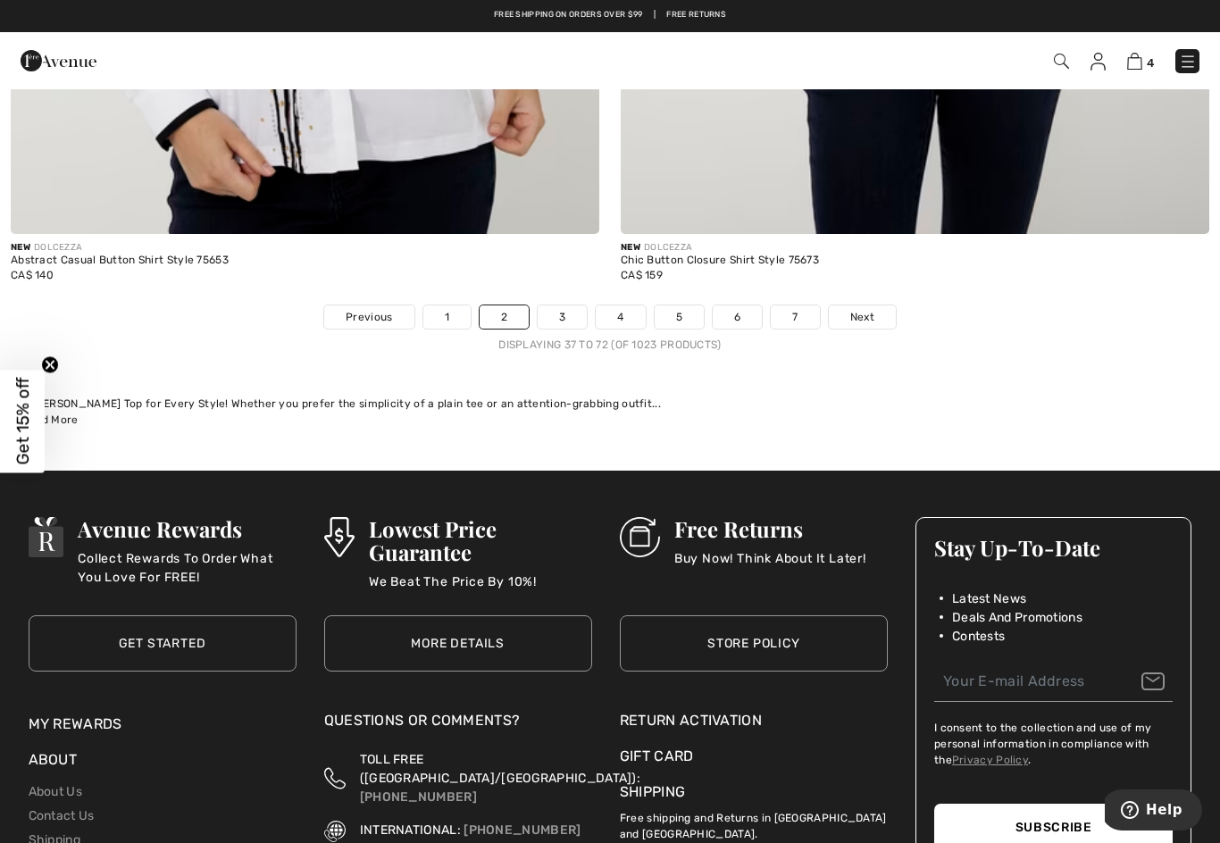
scroll to position [17592, 0]
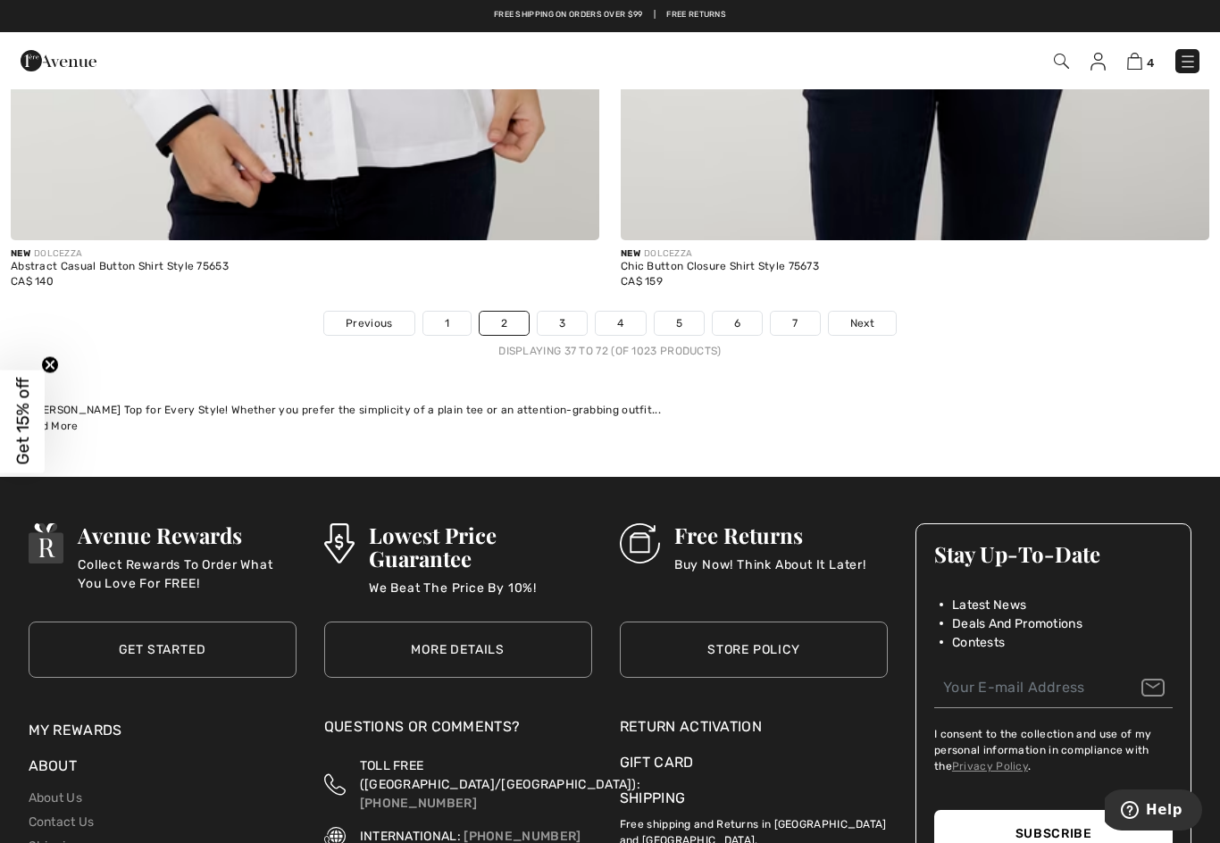
click at [555, 318] on link "3" at bounding box center [562, 323] width 49 height 23
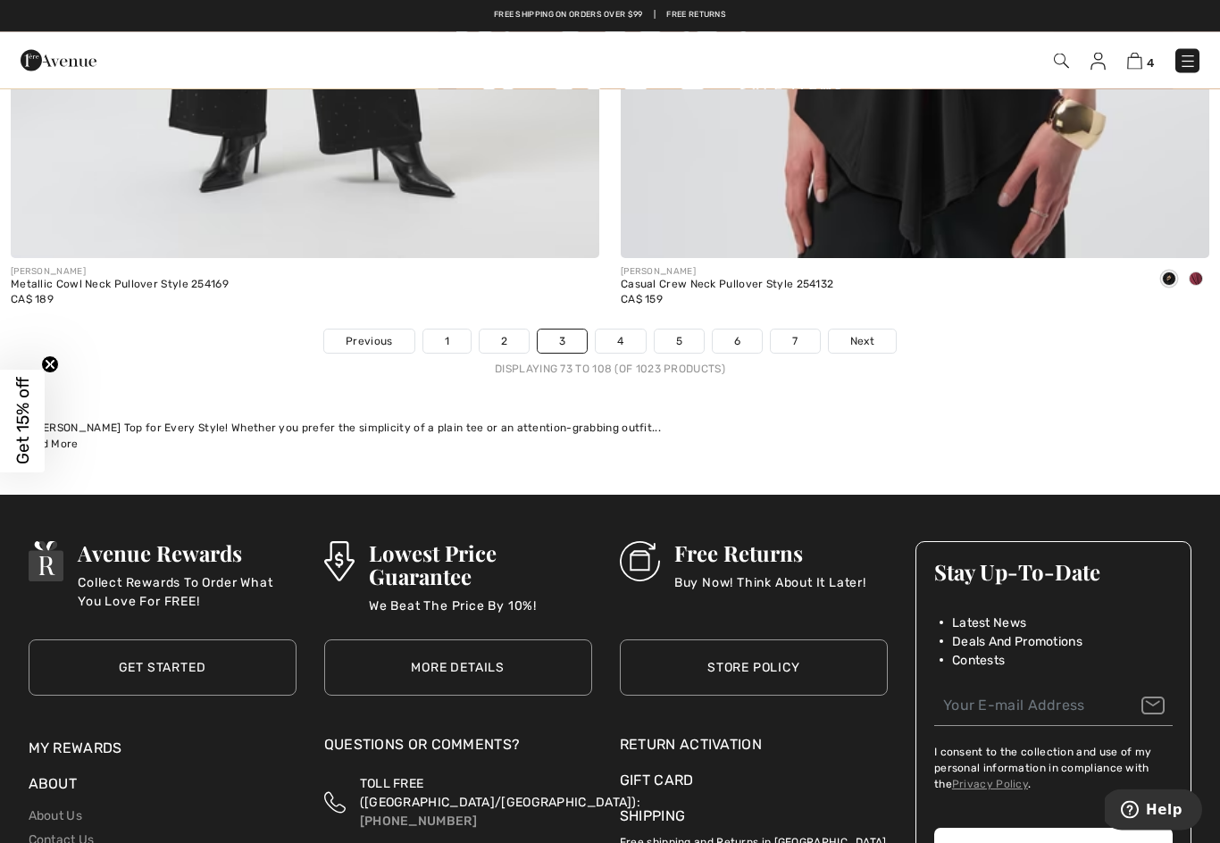
scroll to position [17573, 0]
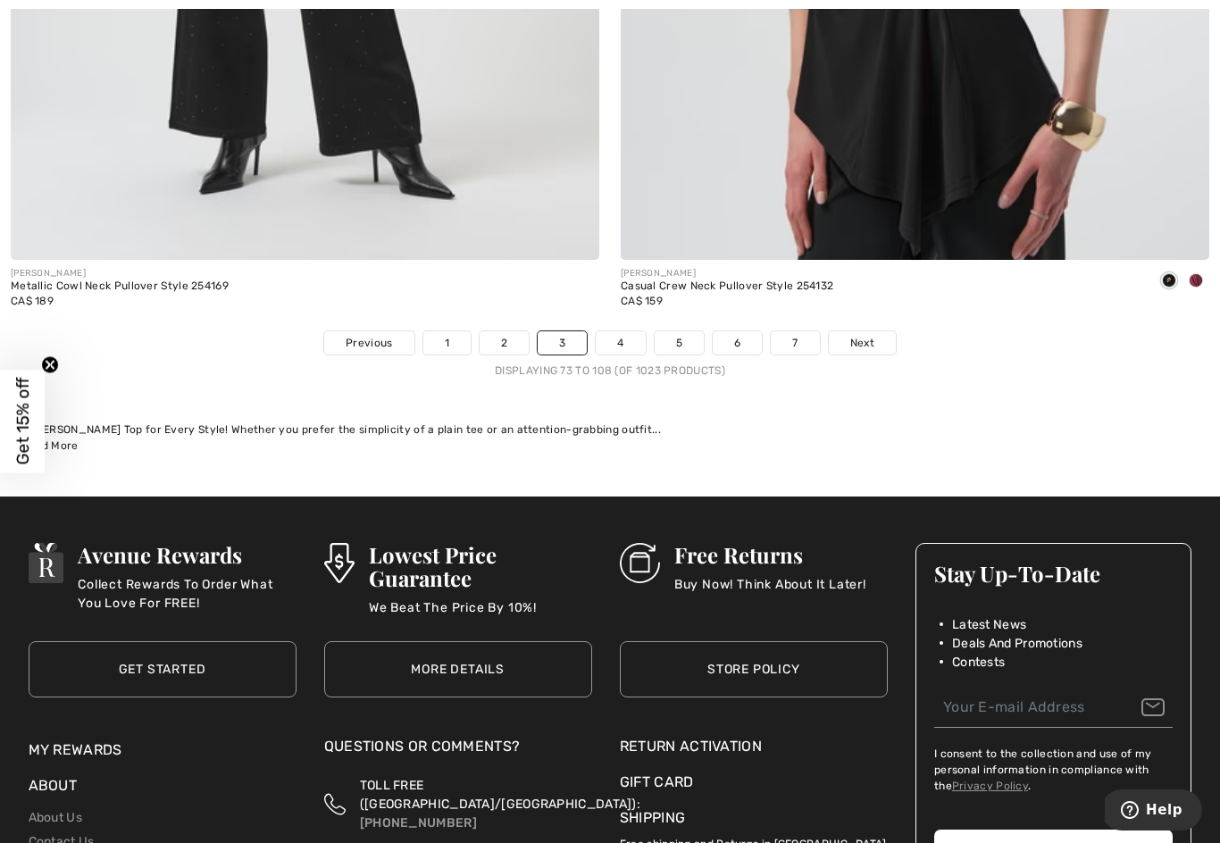
click at [621, 338] on link "4" at bounding box center [620, 342] width 49 height 23
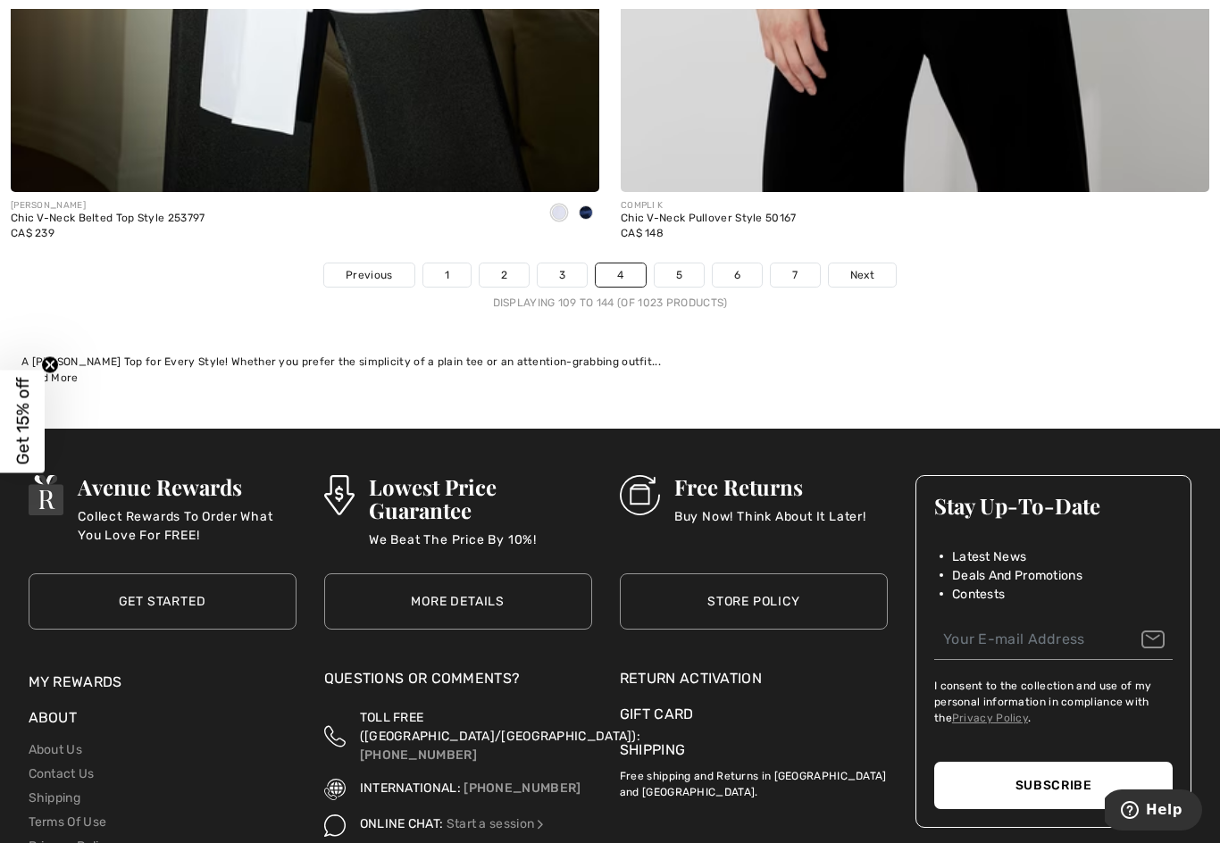
scroll to position [17640, 0]
